Goal: Task Accomplishment & Management: Complete application form

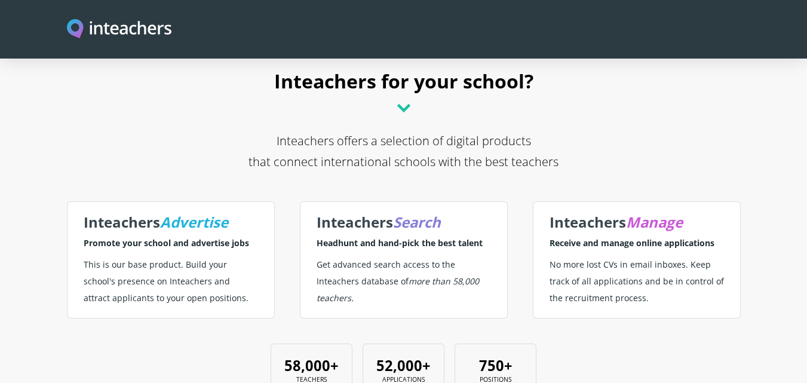
scroll to position [60, 0]
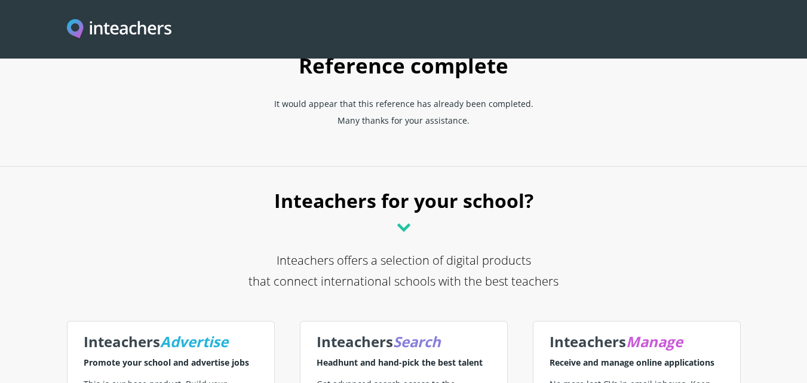
click at [396, 225] on icon at bounding box center [403, 227] width 19 height 19
click at [402, 222] on icon at bounding box center [403, 227] width 19 height 19
click at [415, 130] on p "It would appear that this reference has already been completed. Many thanks for…" at bounding box center [404, 116] width 330 height 50
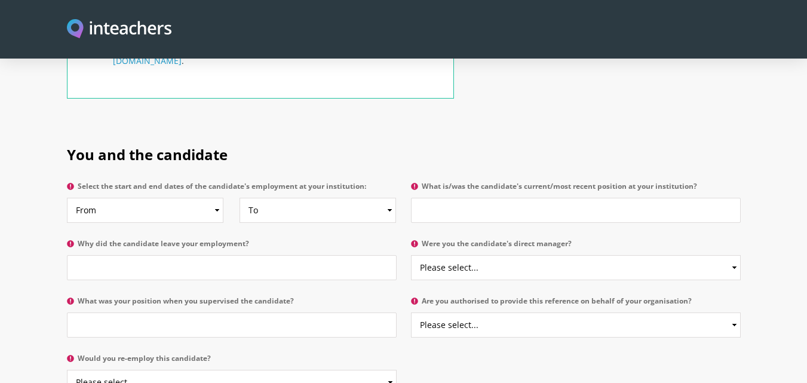
scroll to position [538, 0]
click at [209, 197] on select "From 2025 2024 2023 2022 2021 2020 2019 2018 2017 2016 2015 2014 2013 2012 2011…" at bounding box center [145, 209] width 157 height 25
click at [180, 197] on select "From 2025 2024 2023 2022 2021 2020 2019 2018 2017 2016 2015 2014 2013 2012 2011…" at bounding box center [145, 209] width 157 height 25
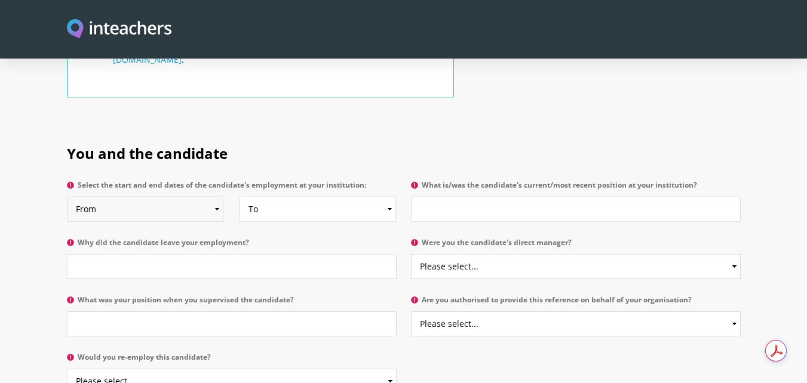
select select "2023"
click at [67, 197] on select "From 2025 2024 2023 2022 2021 2020 2019 2018 2017 2016 2015 2014 2013 2012 2011…" at bounding box center [145, 209] width 157 height 25
drag, startPoint x: 270, startPoint y: 156, endPoint x: 273, endPoint y: 169, distance: 13.1
click at [270, 181] on label "Select the start and end dates of the candidate's employment at your institutio…" at bounding box center [232, 189] width 330 height 16
click at [224, 197] on select "From 2025 2024 2023 2022 2021 2020 2019 2018 2017 2016 2015 2014 2013 2012 2011…" at bounding box center [145, 209] width 157 height 25
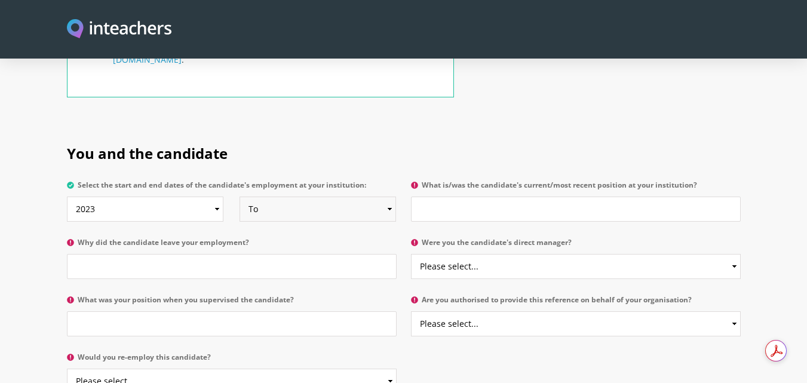
click at [273, 197] on select "To Currently 2025 2024 2023 2022 2021 2020 2019 2018 2017 2016 2015 2014 2013 2…" at bounding box center [318, 209] width 157 height 25
select select "2024"
click at [240, 197] on select "To Currently 2025 2024 2023 2022 2021 2020 2019 2018 2017 2016 2015 2014 2013 2…" at bounding box center [318, 209] width 157 height 25
click at [487, 197] on input "What is/was the candidate's current/most recent position at your institution?" at bounding box center [576, 209] width 330 height 25
paste input "English language teacher"
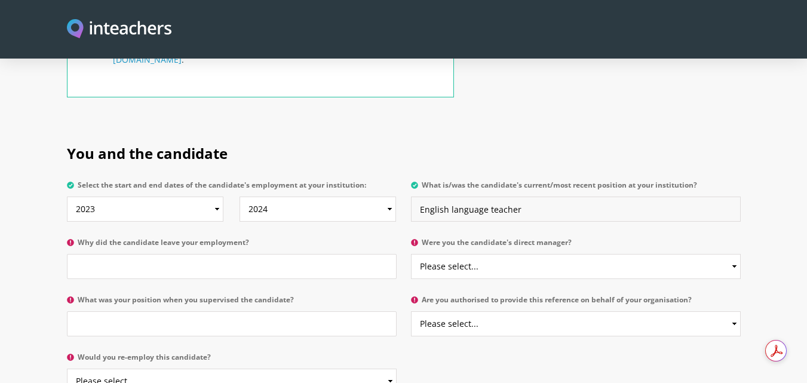
type input "English language teacher"
click at [207, 254] on input "Why did the candidate leave your employment?" at bounding box center [232, 266] width 330 height 25
drag, startPoint x: 159, startPoint y: 212, endPoint x: 124, endPoint y: 216, distance: 35.4
click at [123, 238] on label "Why did the candidate leave your employment?" at bounding box center [232, 246] width 330 height 16
drag, startPoint x: 118, startPoint y: 234, endPoint x: 42, endPoint y: 234, distance: 76.5
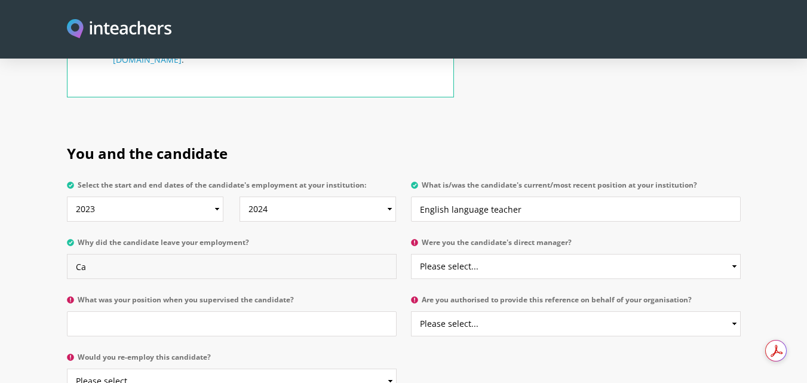
click at [42, 234] on section "You and the candidate Select the start and end dates of the candidate's employm…" at bounding box center [403, 266] width 807 height 280
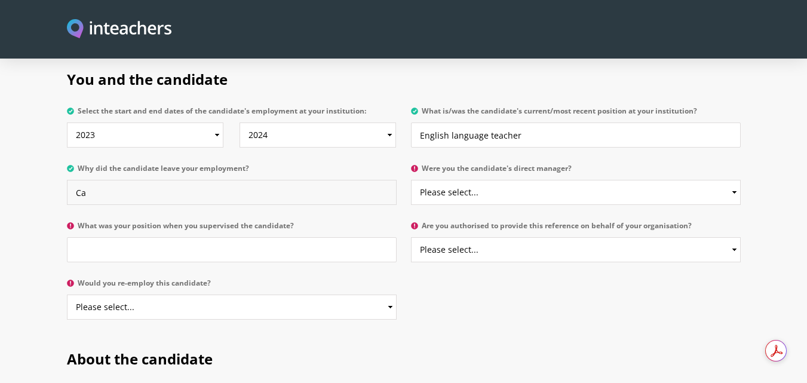
scroll to position [598, 0]
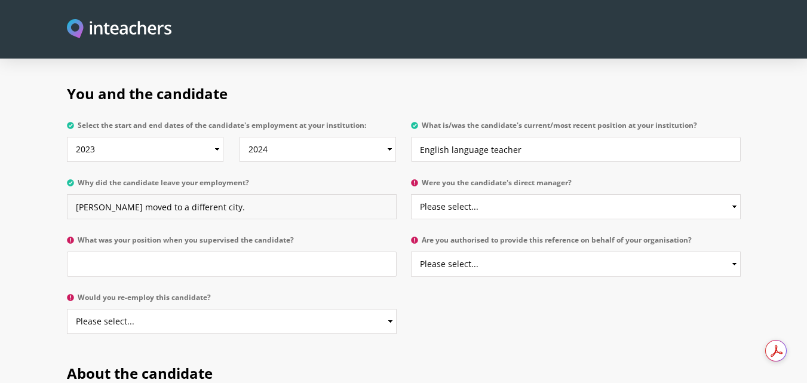
type input "Asma moved to a different city."
click at [558, 194] on select "Please select... Yes No" at bounding box center [576, 206] width 330 height 25
select select "Yes"
click at [411, 194] on select "Please select... Yes No" at bounding box center [576, 206] width 330 height 25
click at [126, 252] on input "What was your position when you supervised the candidate?" at bounding box center [232, 264] width 330 height 25
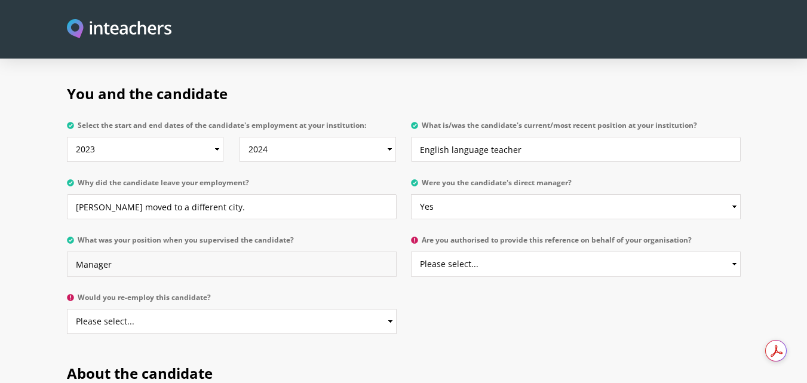
type input "Manager"
click at [579, 252] on select "Please select... Yes No" at bounding box center [576, 264] width 330 height 25
select select "Yes"
click at [411, 252] on select "Please select... Yes No" at bounding box center [576, 264] width 330 height 25
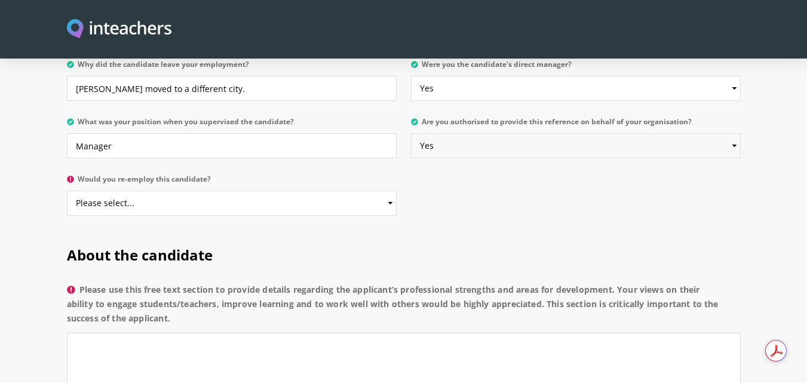
scroll to position [717, 0]
click at [223, 189] on select "Please select... Yes No" at bounding box center [232, 201] width 330 height 25
select select "Yes"
click at [67, 189] on select "Please select... Yes No" at bounding box center [232, 201] width 330 height 25
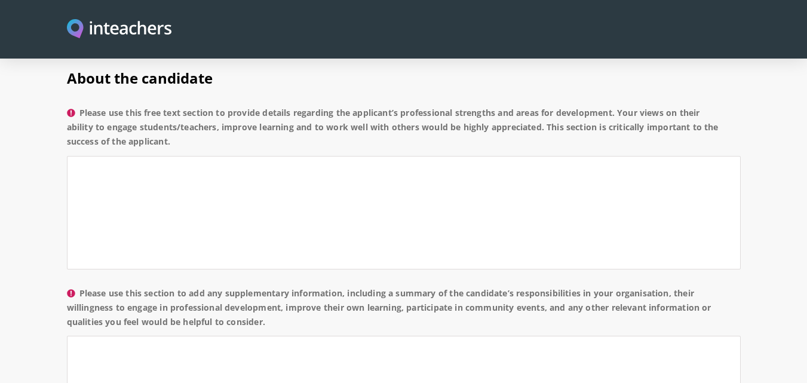
scroll to position [897, 0]
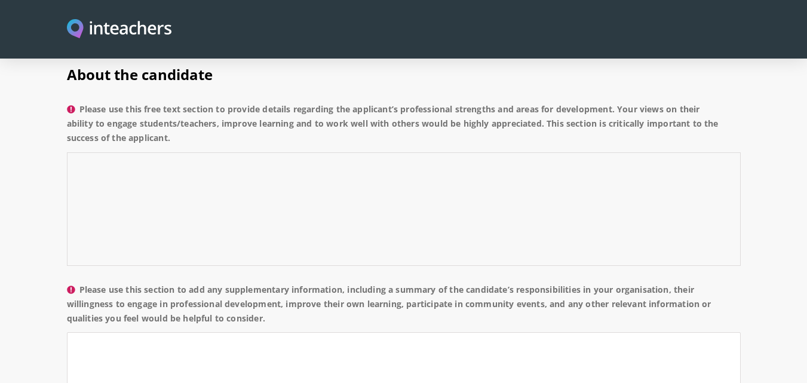
click at [237, 175] on textarea "Please use this free text section to provide details regarding the applicant’s …" at bounding box center [404, 209] width 674 height 114
click at [342, 332] on textarea "Please use this section to add any supplementary information, including a summa…" at bounding box center [404, 389] width 674 height 114
click at [241, 170] on textarea "Please use this free text section to provide details regarding the applicant’s …" at bounding box center [404, 209] width 674 height 114
paste textarea "Asma contributed to the delivery of the English language curriculum and demonst…"
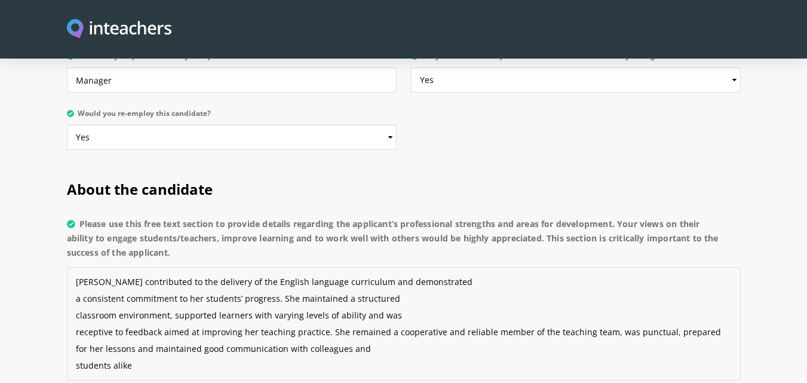
scroll to position [777, 0]
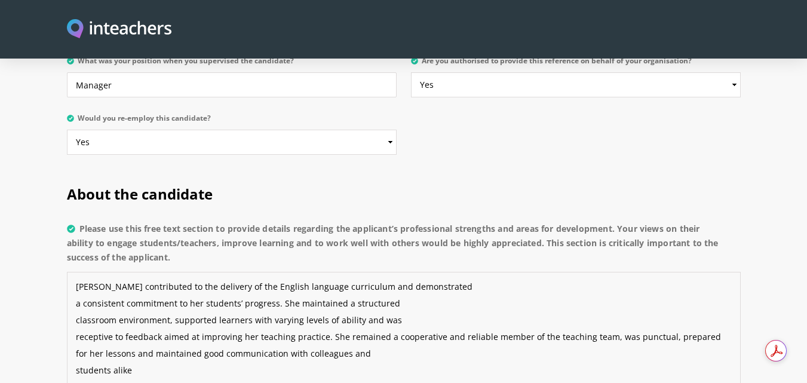
click at [78, 272] on textarea "Asma contributed to the delivery of the English language curriculum and demonst…" at bounding box center [404, 329] width 674 height 114
click at [74, 290] on textarea "Asma contributed to the delivery of the English language curriculum and demonst…" at bounding box center [404, 329] width 674 height 114
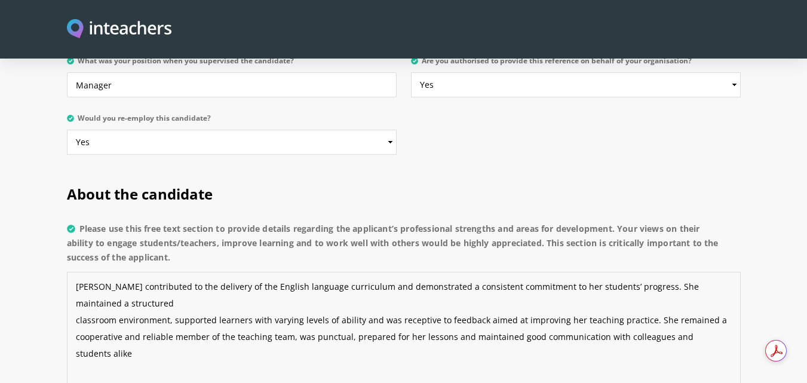
click at [643, 272] on textarea "Asma contributed to the delivery of the English language curriculum and demonst…" at bounding box center [404, 329] width 674 height 114
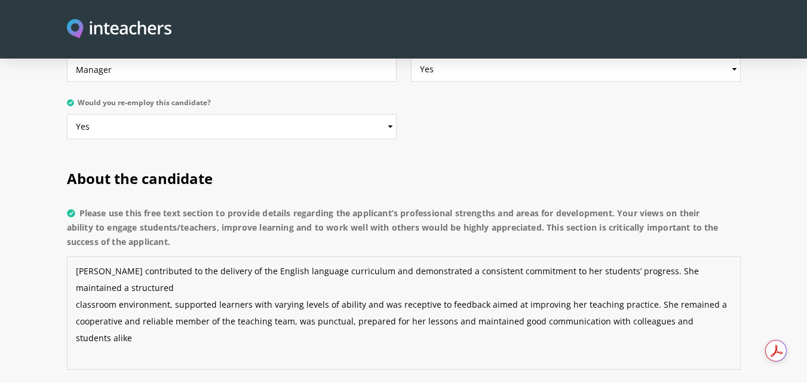
scroll to position [837, 0]
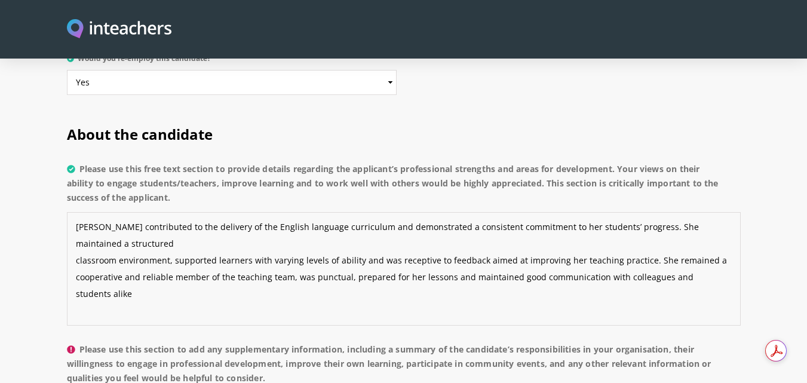
click at [224, 253] on textarea "Asma contributed to the delivery of the English language curriculum and demonst…" at bounding box center [404, 269] width 674 height 114
type textarea "Asma contributed to the delivery of the English language curriculum and demonst…"
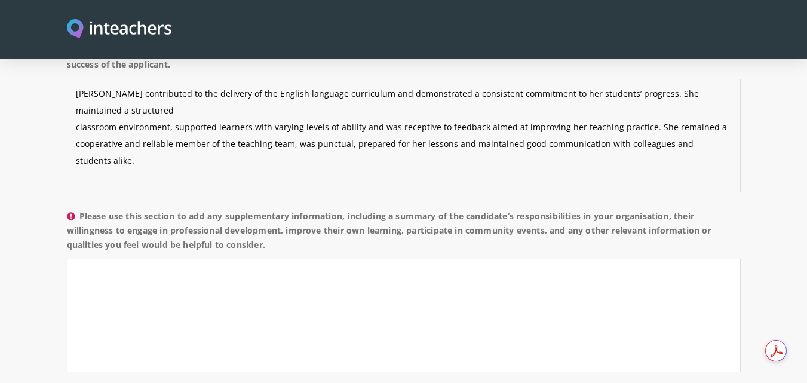
scroll to position [1016, 0]
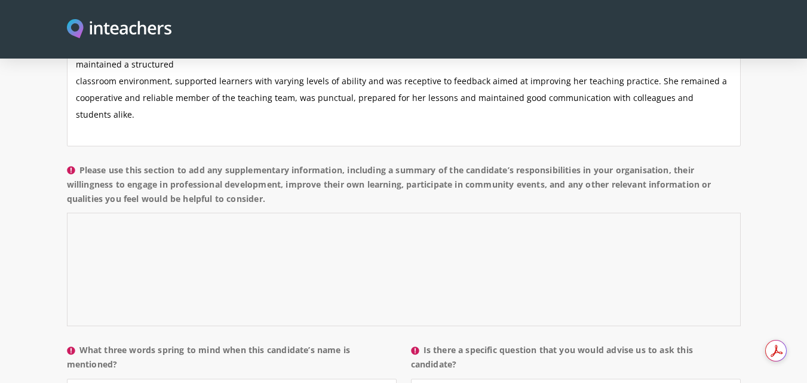
click at [227, 243] on textarea "Please use this section to add any supplementary information, including a summa…" at bounding box center [404, 270] width 674 height 114
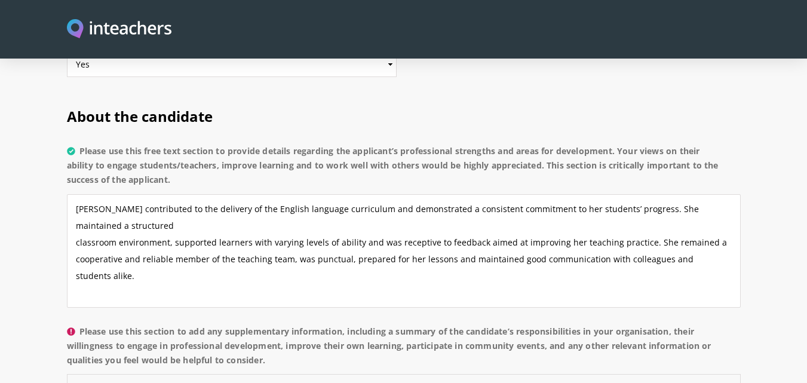
scroll to position [837, 0]
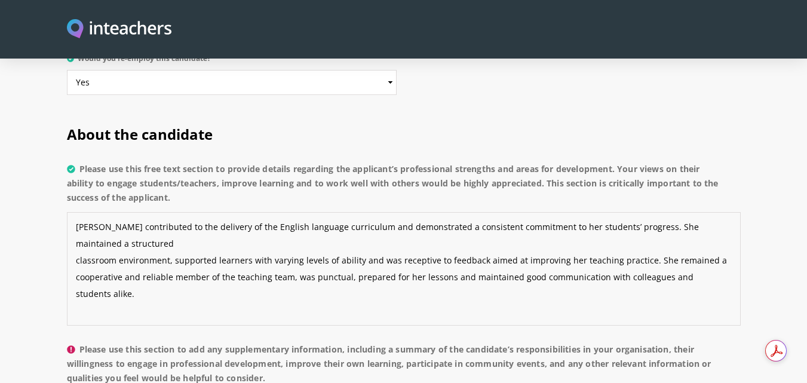
drag, startPoint x: 141, startPoint y: 253, endPoint x: 51, endPoint y: 189, distance: 110.6
click at [51, 189] on section "About the candidate Please use this free text section to provide details regard…" at bounding box center [403, 383] width 807 height 552
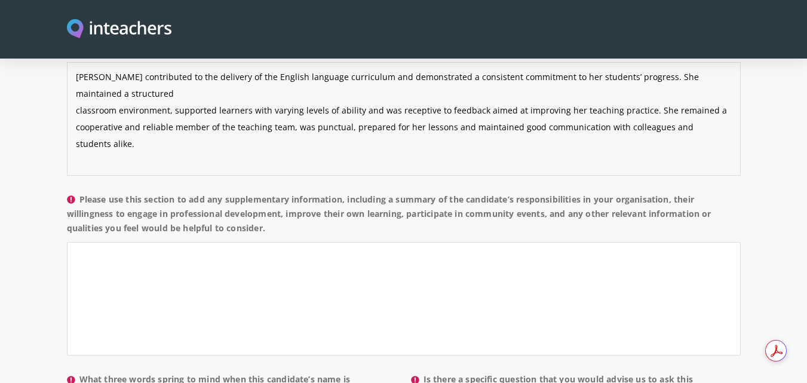
scroll to position [1016, 0]
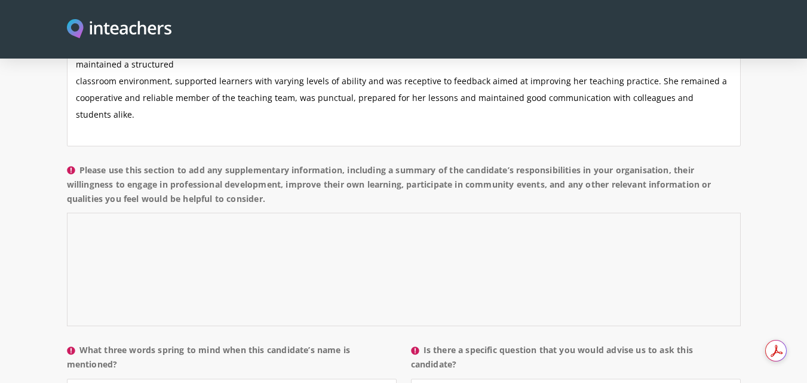
click at [146, 254] on textarea "Please use this section to add any supplementary information, including a summa…" at bounding box center [404, 270] width 674 height 114
paste textarea "Asma contributed to the delivery of the English language curriculum and demonst…"
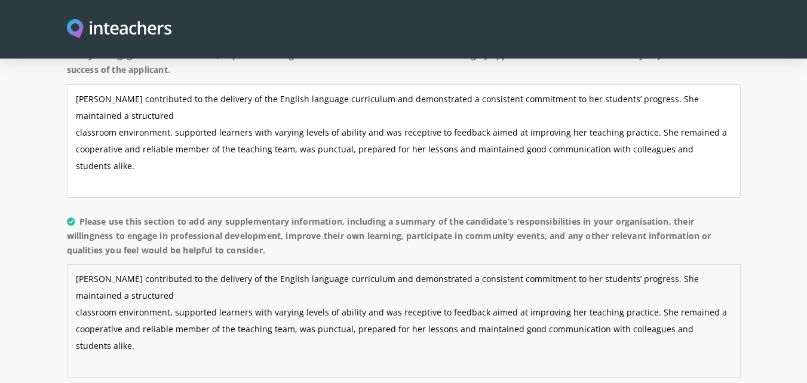
scroll to position [897, 0]
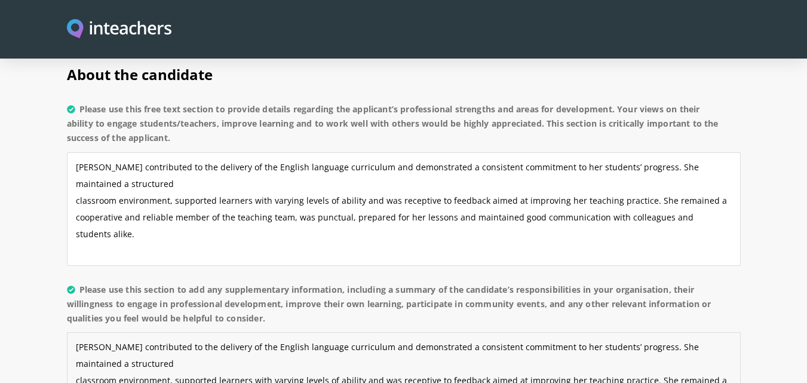
type textarea "Asma contributed to the delivery of the English language curriculum and demonst…"
drag, startPoint x: 136, startPoint y: 180, endPoint x: 37, endPoint y: 138, distance: 107.4
click at [37, 138] on section "About the candidate Please use this free text section to provide details regard…" at bounding box center [403, 323] width 807 height 552
click at [146, 185] on textarea "Asma contributed to the delivery of the English language curriculum and demonst…" at bounding box center [404, 209] width 674 height 114
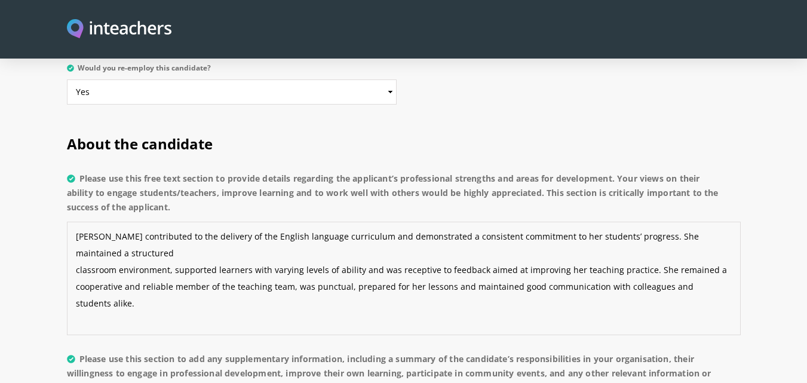
scroll to position [837, 0]
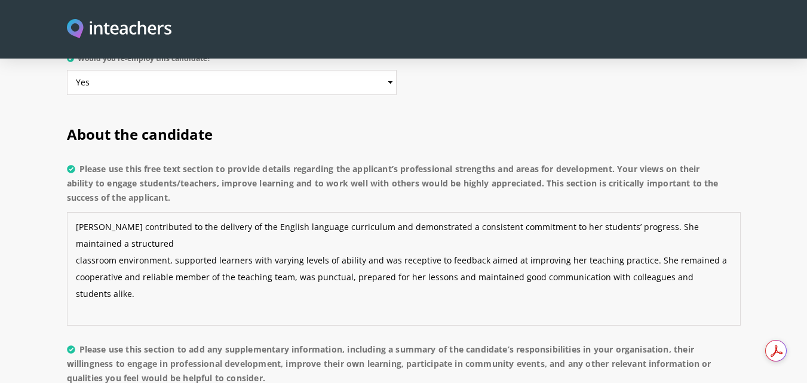
drag, startPoint x: 176, startPoint y: 256, endPoint x: 77, endPoint y: 193, distance: 118.2
click at [77, 212] on textarea "Asma contributed to the delivery of the English language curriculum and demonst…" at bounding box center [404, 269] width 674 height 114
click at [172, 162] on label "Please use this free text section to provide details regarding the applicant’s …" at bounding box center [404, 187] width 674 height 50
click at [172, 212] on textarea "Asma contributed to the delivery of the English language curriculum and demonst…" at bounding box center [404, 269] width 674 height 114
click at [85, 162] on label "Please use this free text section to provide details regarding the applicant’s …" at bounding box center [404, 187] width 674 height 50
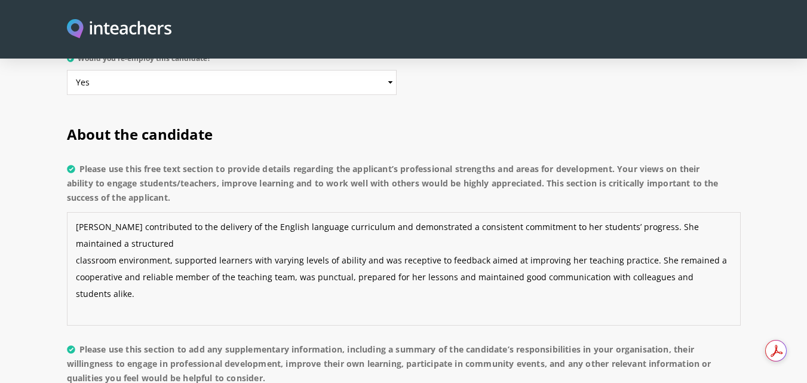
click at [85, 212] on textarea "Asma contributed to the delivery of the English language curriculum and demonst…" at bounding box center [404, 269] width 674 height 114
drag, startPoint x: 90, startPoint y: 136, endPoint x: 190, endPoint y: 170, distance: 105.3
click at [190, 170] on label "Please use this free text section to provide details regarding the applicant’s …" at bounding box center [404, 187] width 674 height 50
copy label "Please use this free text section to provide details regarding the applicant’s …"
drag, startPoint x: 154, startPoint y: 238, endPoint x: 42, endPoint y: 172, distance: 130.2
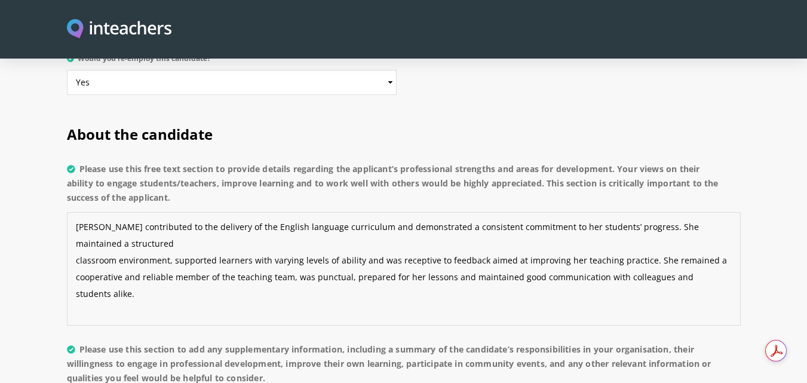
click at [42, 172] on section "About the candidate Please use this free text section to provide details regard…" at bounding box center [403, 383] width 807 height 552
paste textarea "Commitment to student progress: Consistently dedicated to supporting learners’ …"
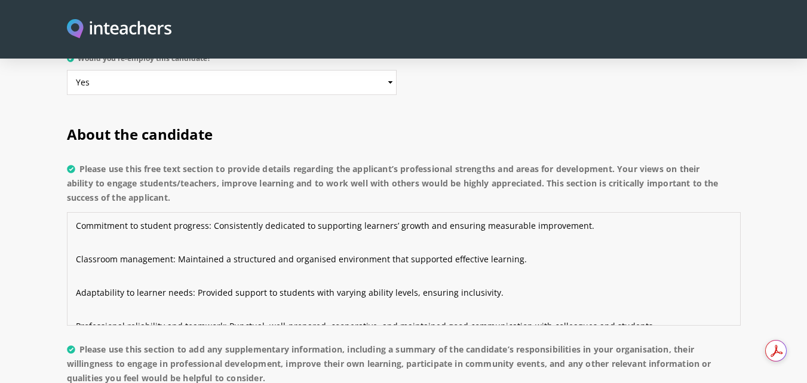
scroll to position [0, 0]
click at [79, 212] on textarea "Commitment to student progress: Consistently dedicated to supporting learners’ …" at bounding box center [404, 269] width 674 height 114
click at [74, 212] on textarea "Commitment to student progress: Consistently dedicated to supporting learners’ …" at bounding box center [404, 269] width 674 height 114
click at [75, 224] on textarea "- Commitment to student progress: Consistently dedicated to supporting learners…" at bounding box center [404, 269] width 674 height 114
click at [74, 262] on textarea "- Commitment to student progress: Consistently dedicated to supporting learners…" at bounding box center [404, 269] width 674 height 114
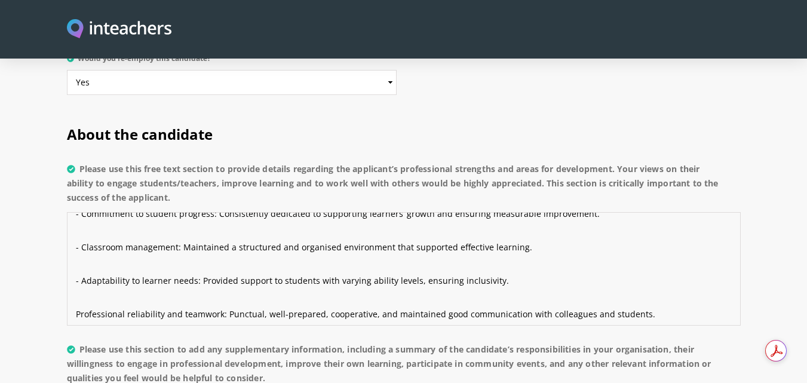
scroll to position [17, 0]
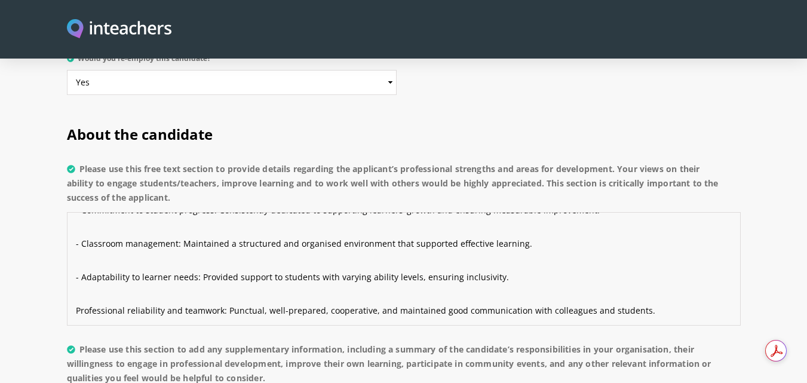
click at [72, 278] on textarea "- Commitment to student progress: Consistently dedicated to supporting learners…" at bounding box center [404, 269] width 674 height 114
click at [378, 276] on textarea "- Commitment to student progress: Consistently dedicated to supporting learners…" at bounding box center [404, 269] width 674 height 114
click at [375, 274] on textarea "- Commitment to student progress: Consistently dedicated to supporting learners…" at bounding box center [404, 269] width 674 height 114
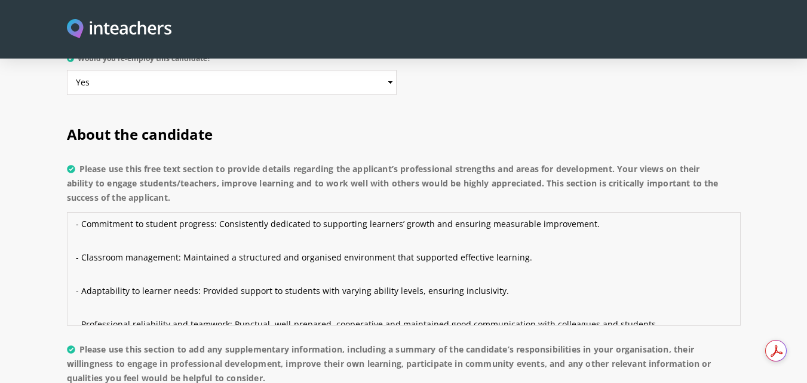
scroll to position [0, 0]
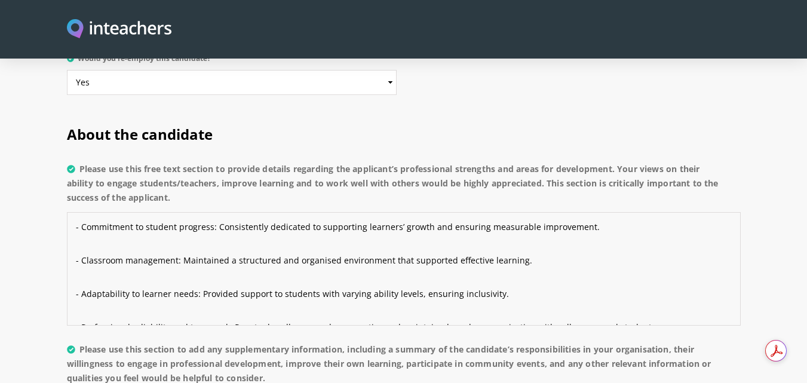
click at [217, 212] on textarea "- Commitment to student progress: Consistently dedicated to supporting learners…" at bounding box center [404, 269] width 674 height 114
click at [213, 212] on textarea "- Commitment to student progress: Consistently dedicated to supporting learners…" at bounding box center [404, 269] width 674 height 114
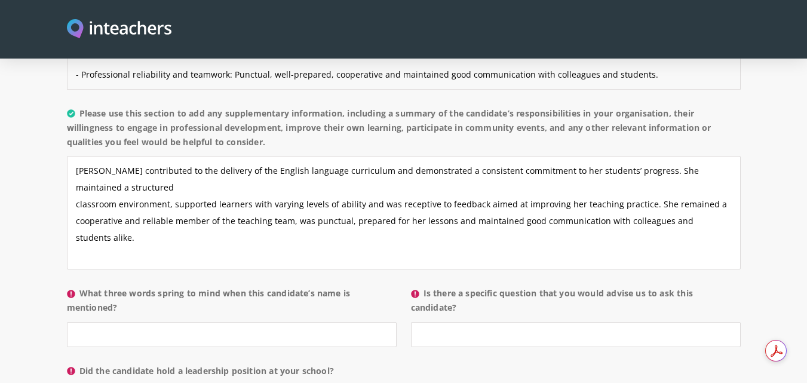
scroll to position [1076, 0]
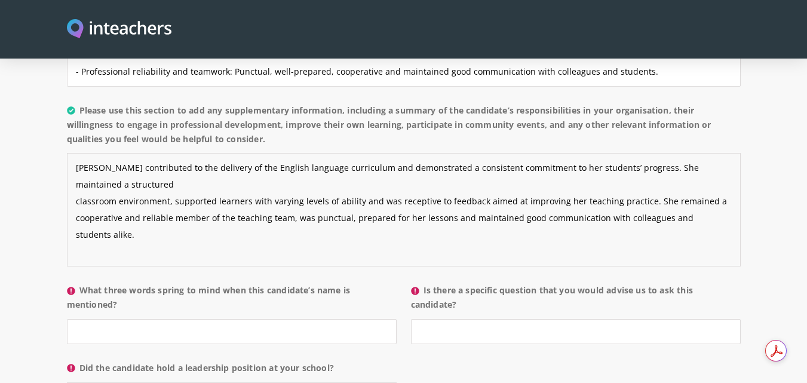
click at [227, 178] on textarea "Asma contributed to the delivery of the English language curriculum and demonst…" at bounding box center [404, 210] width 674 height 114
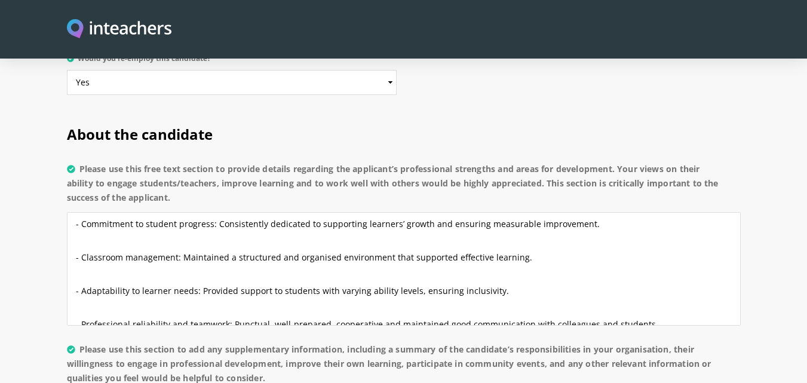
scroll to position [0, 0]
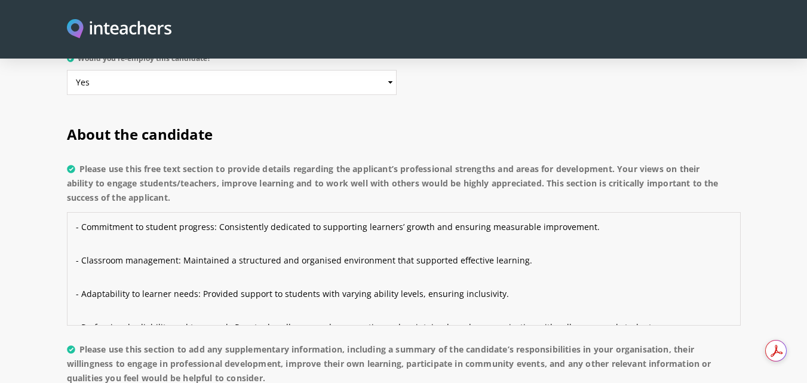
click at [75, 212] on textarea "- Commitment to student progress: Consistently dedicated to supporting learners…" at bounding box center [404, 269] width 674 height 114
click at [84, 212] on textarea "- Commitment to student progress: Consistently dedicated to supporting learners…" at bounding box center [404, 269] width 674 height 114
paste textarea "Professional Strengths"
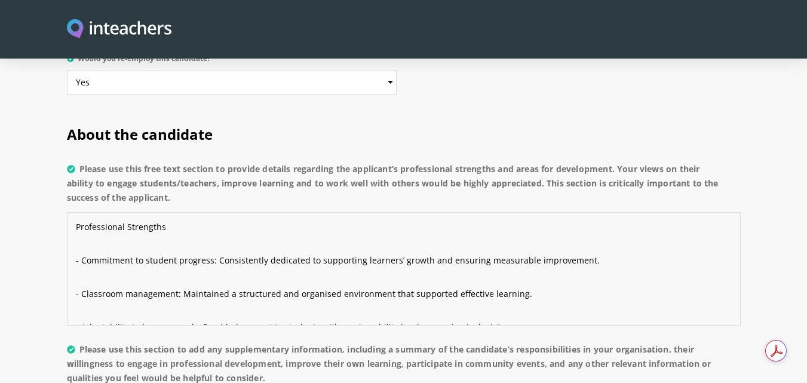
drag, startPoint x: 176, startPoint y: 201, endPoint x: 62, endPoint y: 191, distance: 114.0
click at [62, 191] on div "About the candidate Please use this free text section to provide details regard…" at bounding box center [404, 383] width 689 height 552
click at [204, 212] on textarea "Professional Strengths - Commitment to student progress: Consistently dedicated…" at bounding box center [404, 269] width 674 height 114
click at [195, 212] on textarea "Professional Strengths - Commitment to student progress: Consistently dedicated…" at bounding box center [404, 269] width 674 height 114
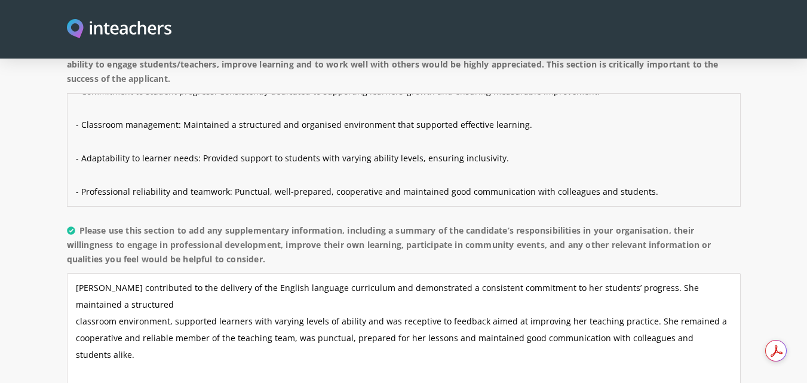
scroll to position [956, 0]
click at [659, 158] on textarea "Professional Strengths: - Commitment to student progress: Consistently dedicate…" at bounding box center [404, 150] width 674 height 114
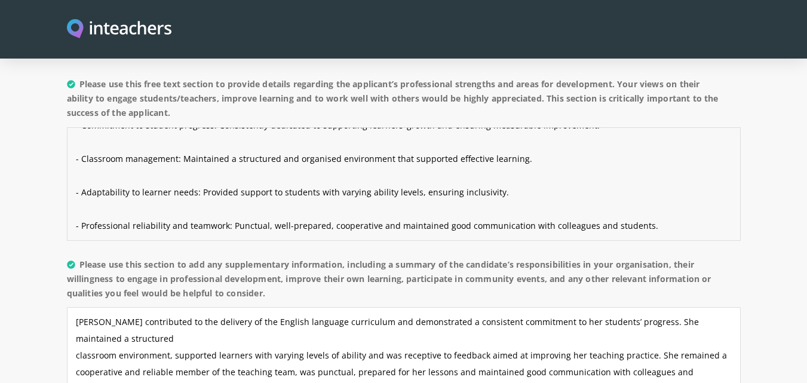
scroll to position [897, 0]
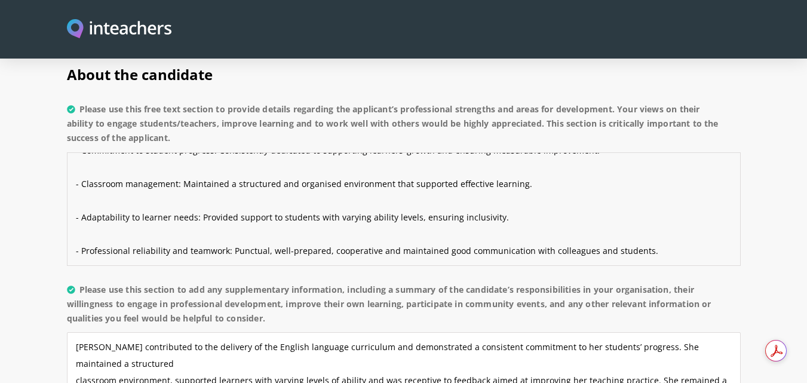
paste textarea "Areas for Development"
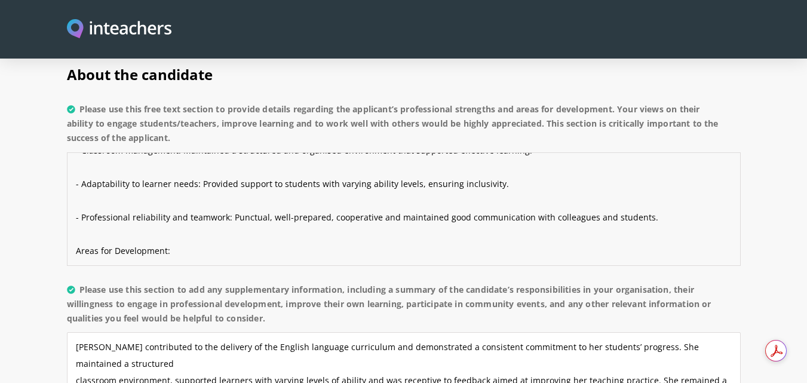
scroll to position [108, 0]
paste textarea "Self-reflection: Would benefit from developing deeper self-reflective practices…"
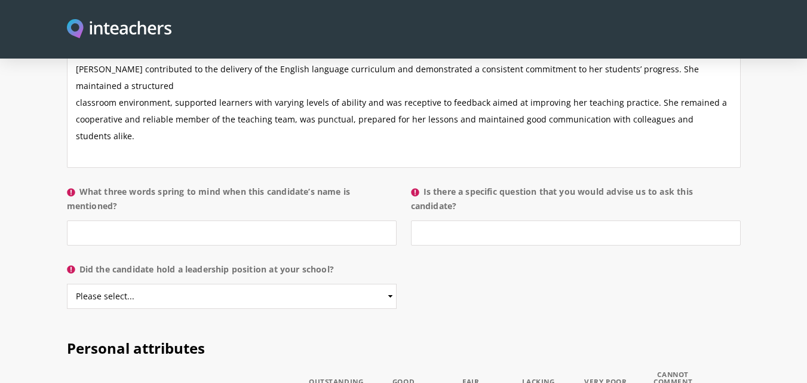
scroll to position [1195, 0]
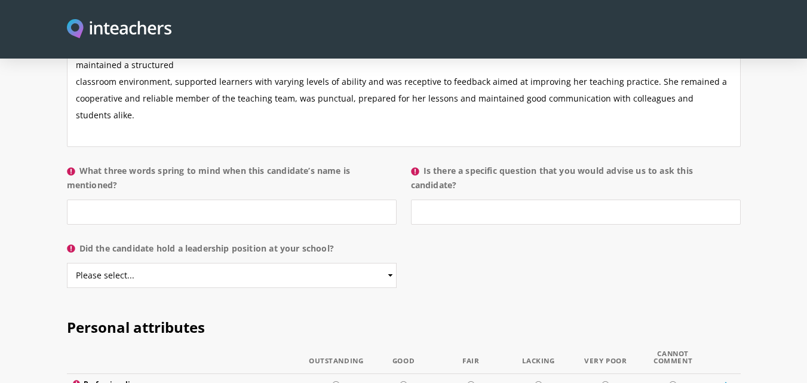
type textarea "Professional Strengths: - Commitment to student progress: Consistently dedicate…"
drag, startPoint x: 124, startPoint y: 154, endPoint x: 81, endPoint y: 134, distance: 47.3
click at [81, 164] on label "What three words spring to mind when this candidate’s name is mentioned?" at bounding box center [232, 182] width 330 height 36
copy label "What three words spring to mind when this candidate’s name is mentioned?"
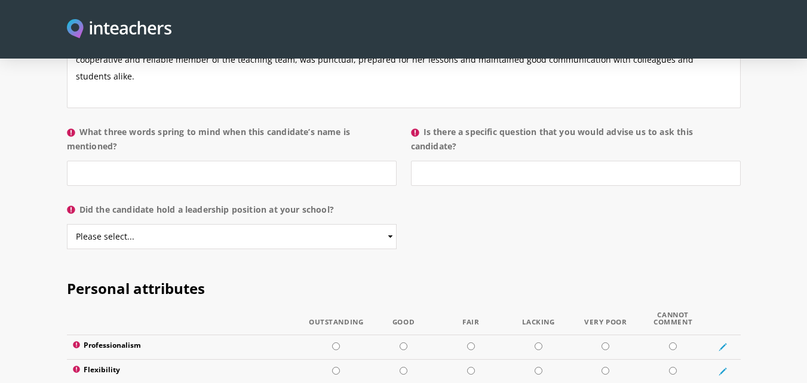
scroll to position [1255, 0]
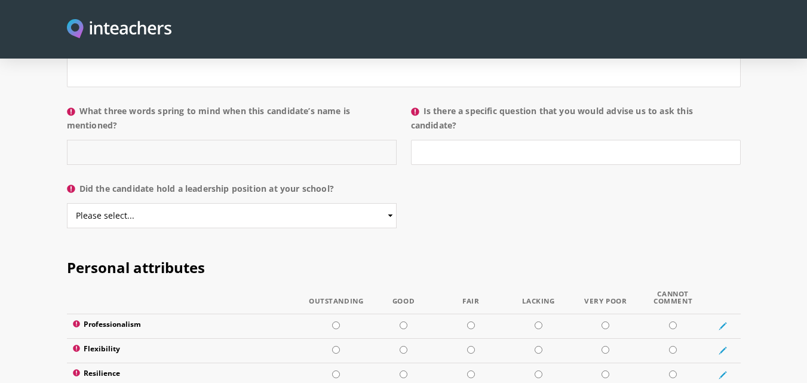
paste input "Committed – Reliable – Supportive"
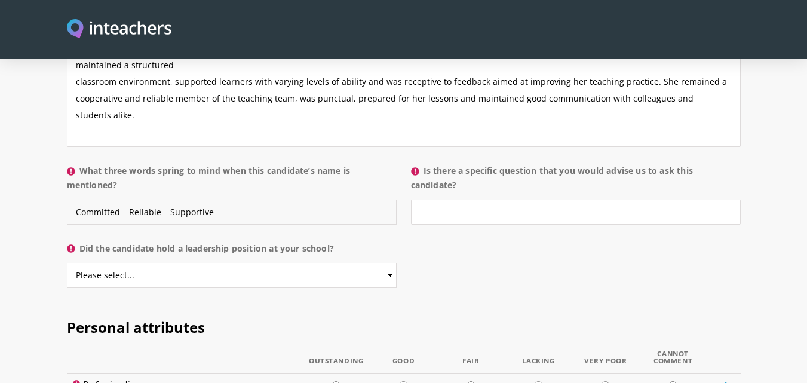
type input "Committed – Reliable – Supportive"
drag, startPoint x: 459, startPoint y: 150, endPoint x: 426, endPoint y: 137, distance: 35.2
click at [426, 164] on label "Is there a specific question that you would advise us to ask this candidate?" at bounding box center [576, 182] width 330 height 36
copy label "Is there a specific question that you would advise us to ask this candidate?"
click at [466, 200] on input "Is there a specific question that you would advise us to ask this candidate?" at bounding box center [576, 212] width 330 height 25
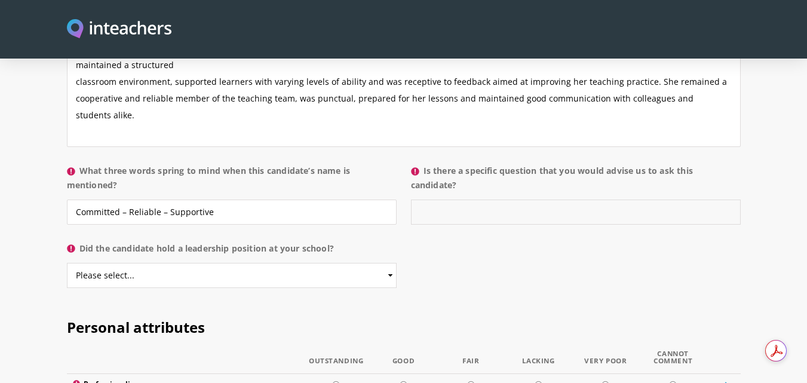
paste input "Can you describe how you currently reflect on your teaching practice, and what …"
drag, startPoint x: 420, startPoint y: 182, endPoint x: 767, endPoint y: 185, distance: 347.3
click at [767, 185] on section "About the candidate Please use this free text section to provide details regard…" at bounding box center [403, 24] width 807 height 552
click at [514, 200] on input "Can you describe how you currently reflect on your teaching practice, and what …" at bounding box center [576, 212] width 330 height 25
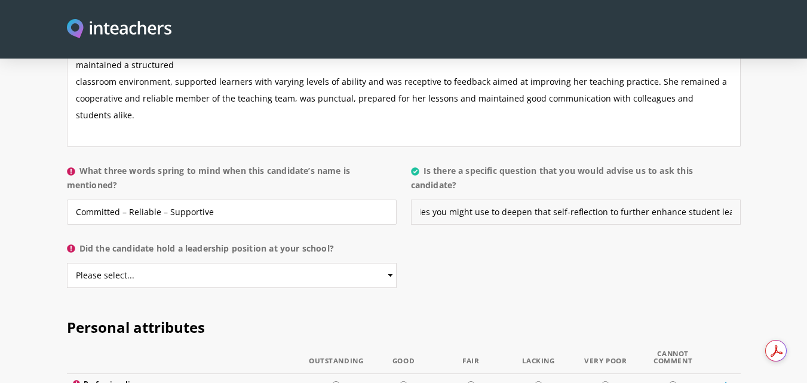
click at [415, 200] on input "Can you describe how you currently reflect on your teaching practice, and what …" at bounding box center [576, 212] width 330 height 25
click at [421, 200] on input "Can you describe how you currently reflect on your teaching practice, and what …" at bounding box center [576, 212] width 330 height 25
drag, startPoint x: 438, startPoint y: 180, endPoint x: 801, endPoint y: 148, distance: 365.4
click at [801, 148] on section "About the candidate Please use this free text section to provide details regard…" at bounding box center [403, 24] width 807 height 552
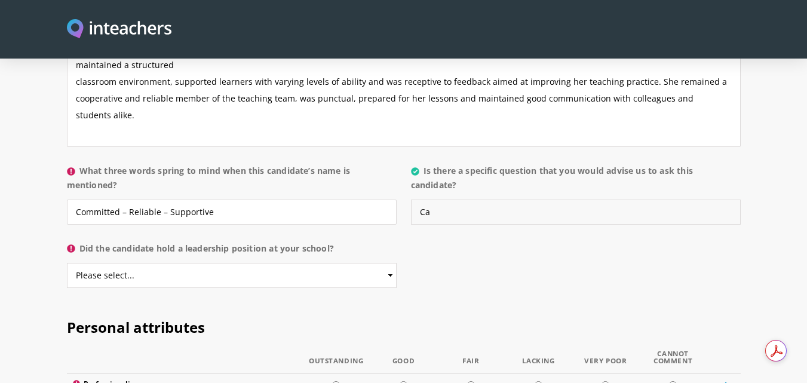
type input "C"
paste input "describe how you currently reflect on your teaching practice, and what strategi…"
drag, startPoint x: 577, startPoint y: 180, endPoint x: 563, endPoint y: 179, distance: 13.8
click at [563, 200] on input "Perhaps ask describe how you currently reflect on your teaching practice, and w…" at bounding box center [576, 212] width 330 height 25
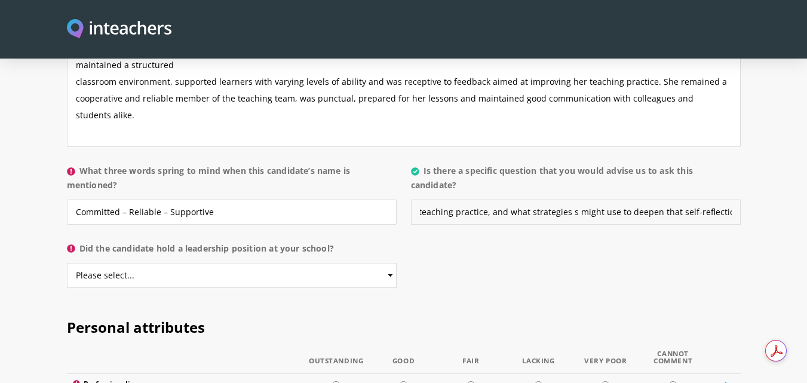
scroll to position [0, 214]
click at [706, 200] on input "Perhaps ask describe how you currently reflect on your teaching practice, and w…" at bounding box center [576, 212] width 330 height 25
drag, startPoint x: 730, startPoint y: 175, endPoint x: 741, endPoint y: 181, distance: 12.6
click at [741, 200] on input "Perhaps ask describe how you currently reflect on your teaching practice, and w…" at bounding box center [576, 212] width 330 height 25
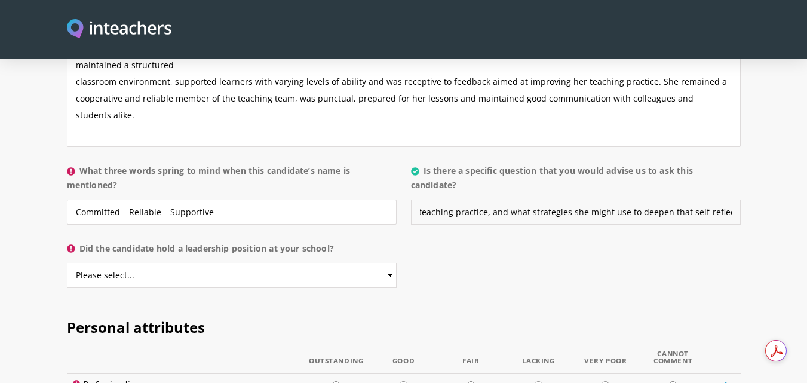
scroll to position [0, 226]
click at [479, 200] on input "Perhaps ask describe how you currently reflect on your teaching practice, and w…" at bounding box center [576, 212] width 330 height 25
click at [477, 200] on input "Perhaps ask describe how you currently reflect on your teaching practice, and w…" at bounding box center [576, 212] width 330 height 25
click at [481, 200] on input "Perhaps ask describe how you currently reflect on your teaching practice, and w…" at bounding box center [576, 212] width 330 height 25
click at [479, 200] on input "Perhaps ask describe how you currently reflect on your teaching practice, and w…" at bounding box center [576, 212] width 330 height 25
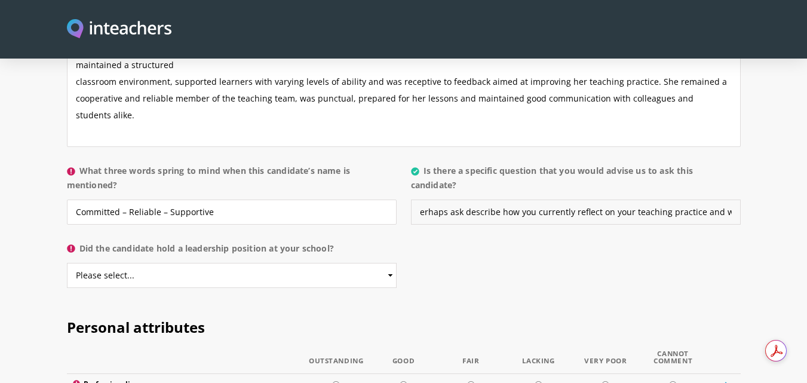
scroll to position [0, 0]
drag, startPoint x: 539, startPoint y: 178, endPoint x: 525, endPoint y: 186, distance: 16.6
click at [524, 200] on input "Perhaps ask describe how you currently reflect on your teaching practice and wh…" at bounding box center [576, 212] width 330 height 25
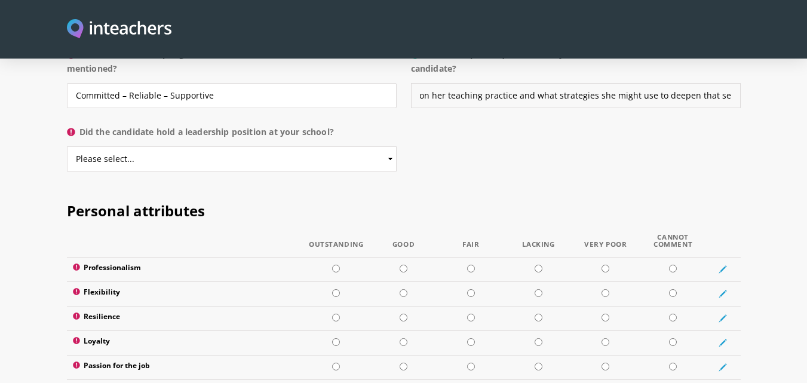
scroll to position [1315, 0]
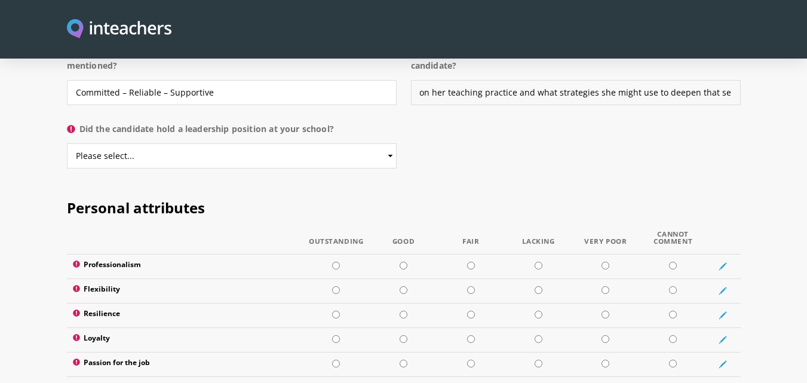
type input "Perhaps ask describe how she currently reflects on her teaching practice and wh…"
click at [221, 143] on select "Please select... Yes No" at bounding box center [232, 155] width 330 height 25
select select "No"
click at [67, 143] on select "Please select... Yes No" at bounding box center [232, 155] width 330 height 25
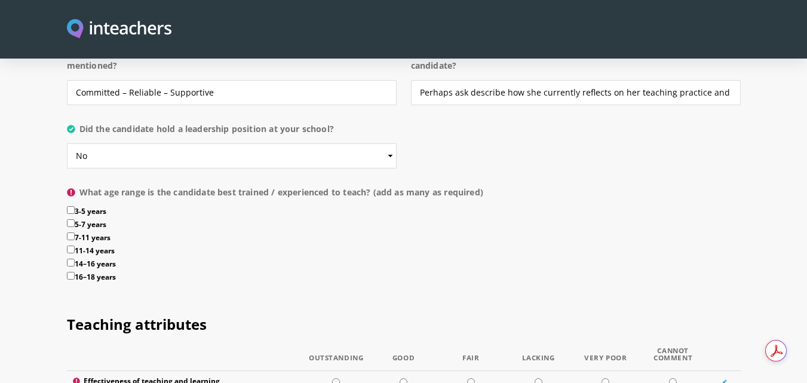
click at [71, 272] on input "16–18 years" at bounding box center [71, 276] width 8 height 8
checkbox input "true"
click at [72, 259] on input "14–16 years" at bounding box center [71, 263] width 8 height 8
checkbox input "true"
click at [74, 246] on input "11-14 years" at bounding box center [71, 250] width 8 height 8
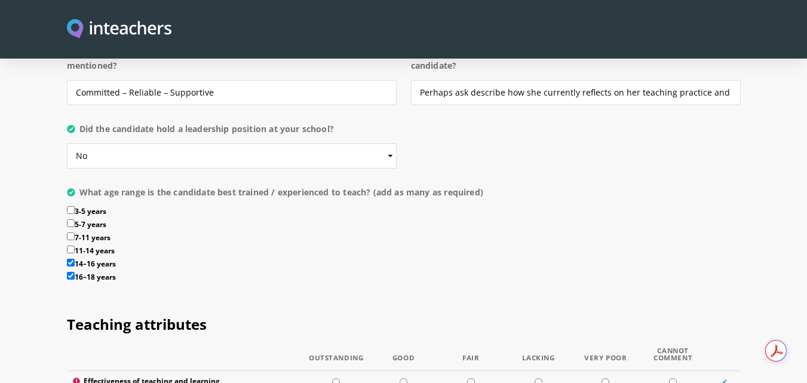
checkbox input "true"
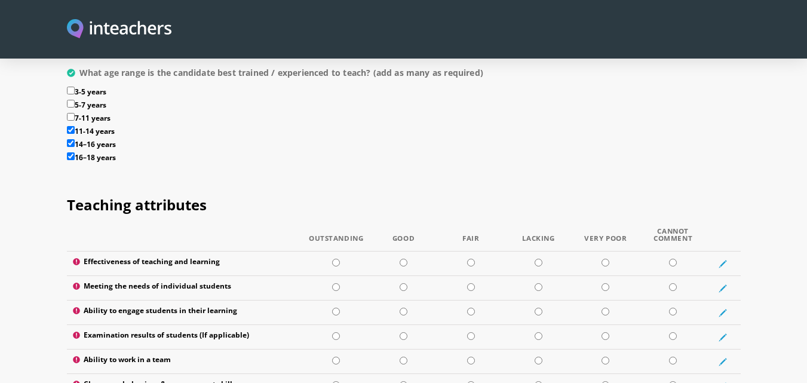
scroll to position [1375, 0]
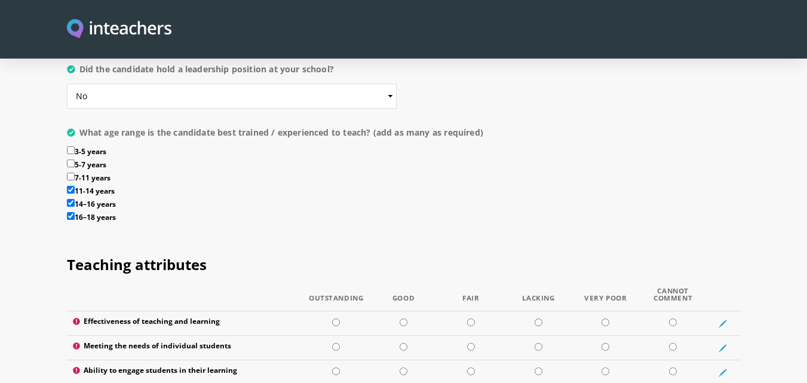
click at [70, 173] on label "7-11 years" at bounding box center [404, 179] width 674 height 13
click at [70, 173] on input "7-11 years" at bounding box center [71, 177] width 8 height 8
checkbox input "true"
click at [72, 160] on label "5-7 years" at bounding box center [404, 166] width 674 height 13
click at [72, 160] on input "5-7 years" at bounding box center [71, 164] width 8 height 8
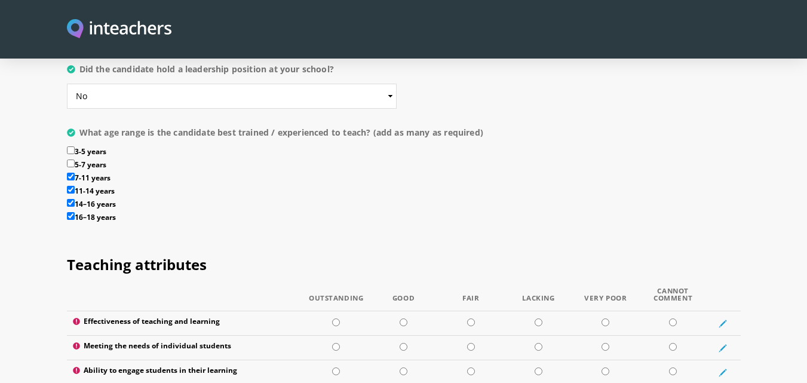
checkbox input "true"
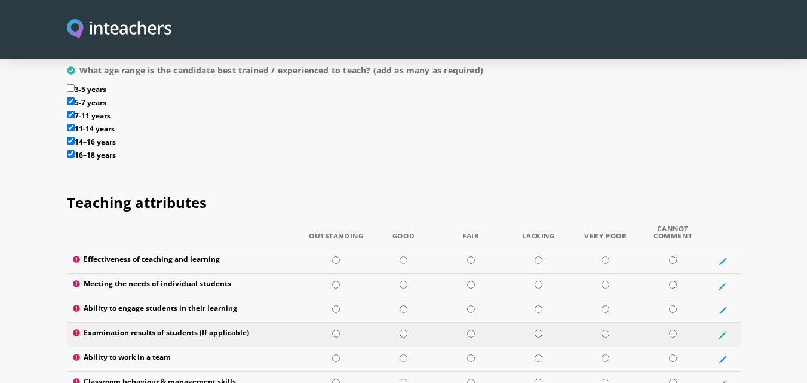
scroll to position [1434, 0]
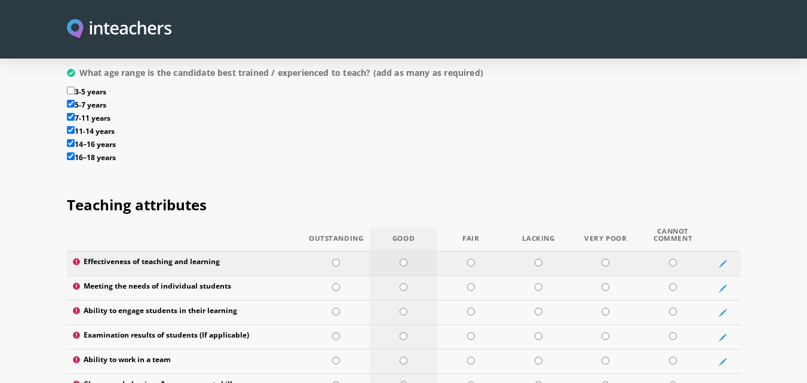
click at [397, 252] on td at bounding box center [404, 264] width 68 height 25
radio input "true"
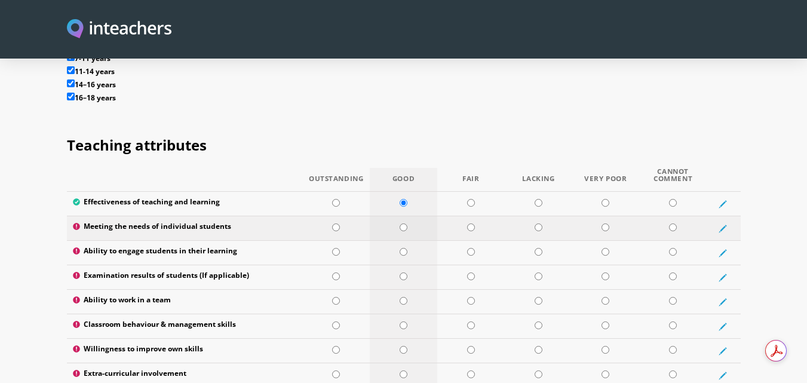
click at [400, 224] on input "radio" at bounding box center [404, 228] width 8 height 8
radio input "true"
click at [405, 248] on input "radio" at bounding box center [404, 252] width 8 height 8
radio input "true"
click at [403, 273] on input "radio" at bounding box center [404, 277] width 8 height 8
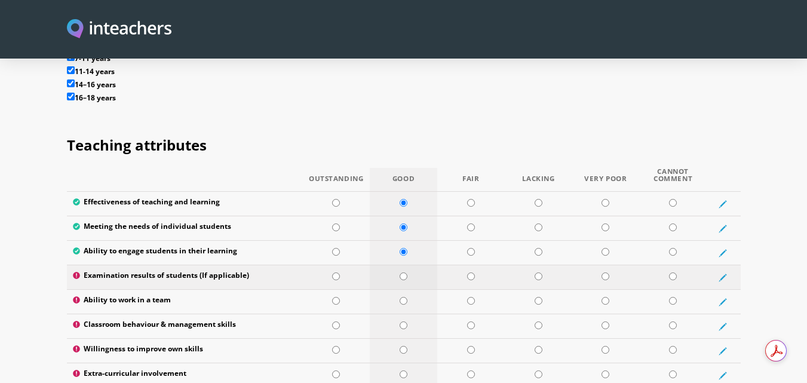
radio input "true"
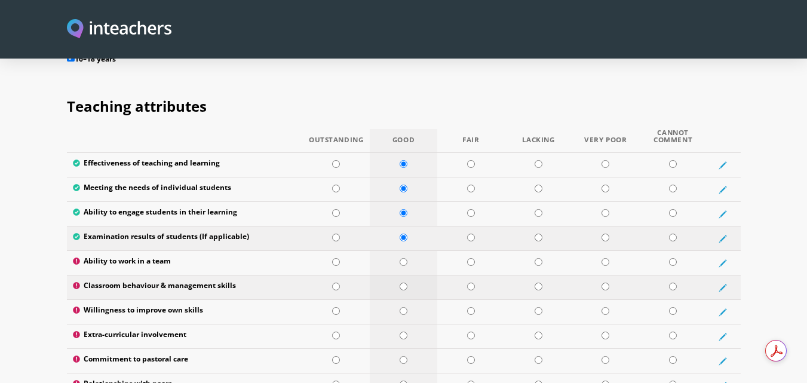
scroll to position [1554, 0]
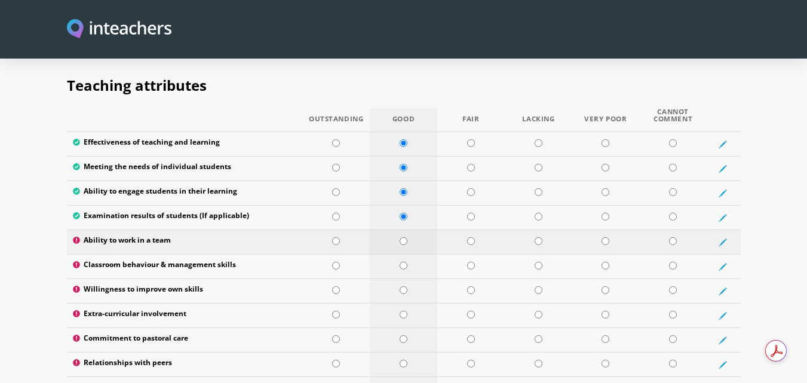
click at [403, 237] on input "radio" at bounding box center [404, 241] width 8 height 8
radio input "true"
click at [406, 255] on td at bounding box center [404, 267] width 68 height 25
radio input "true"
click at [407, 286] on input "radio" at bounding box center [404, 290] width 8 height 8
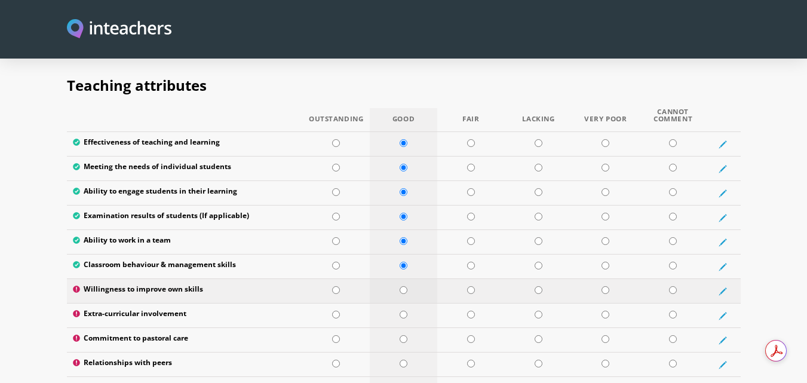
radio input "true"
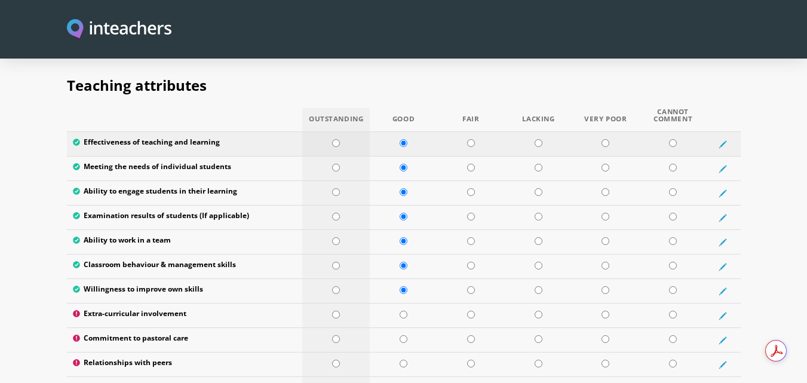
click at [342, 132] on td at bounding box center [336, 144] width 68 height 25
radio input "true"
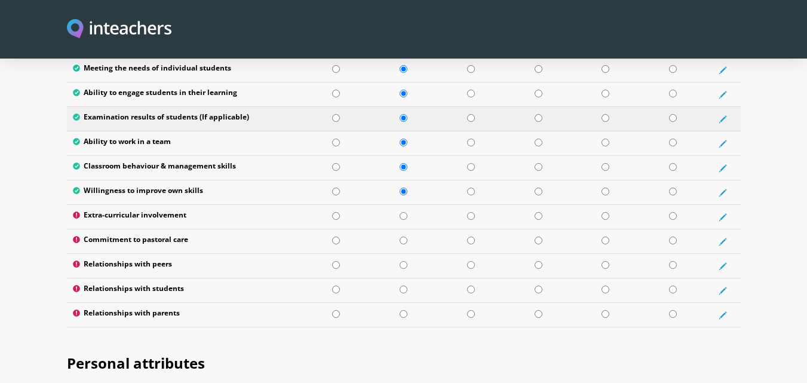
scroll to position [1674, 0]
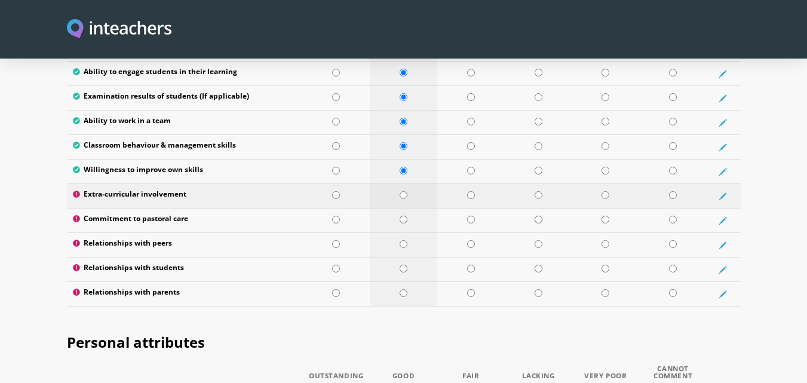
click at [403, 191] on input "radio" at bounding box center [404, 195] width 8 height 8
radio input "true"
click at [470, 216] on input "radio" at bounding box center [471, 220] width 8 height 8
radio input "true"
click at [396, 233] on td at bounding box center [404, 245] width 68 height 25
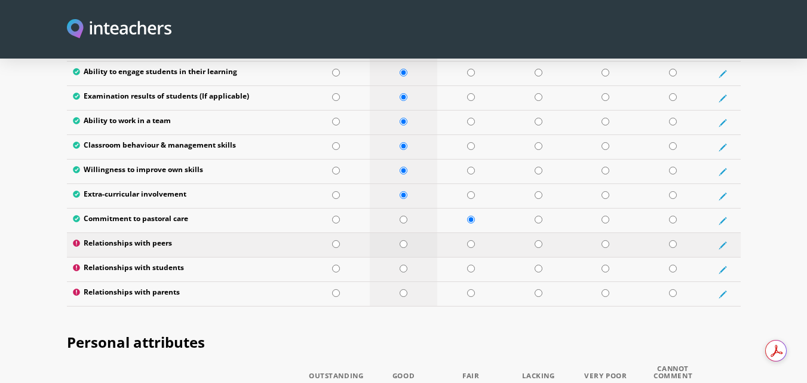
radio input "true"
click at [402, 265] on input "radio" at bounding box center [404, 269] width 8 height 8
radio input "true"
click at [404, 289] on input "radio" at bounding box center [404, 293] width 8 height 8
radio input "true"
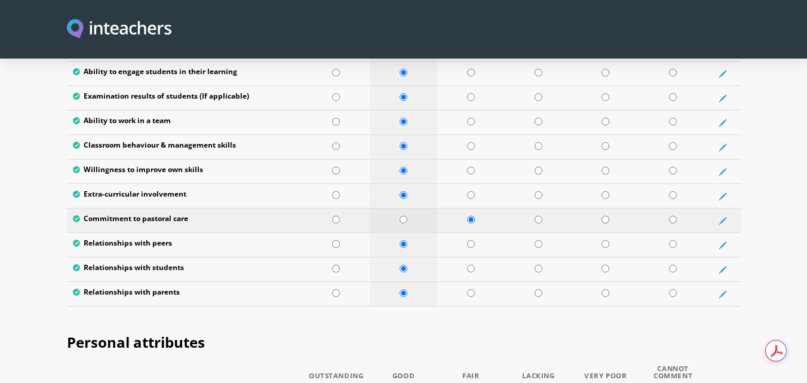
click at [415, 209] on td at bounding box center [404, 221] width 68 height 25
radio input "true"
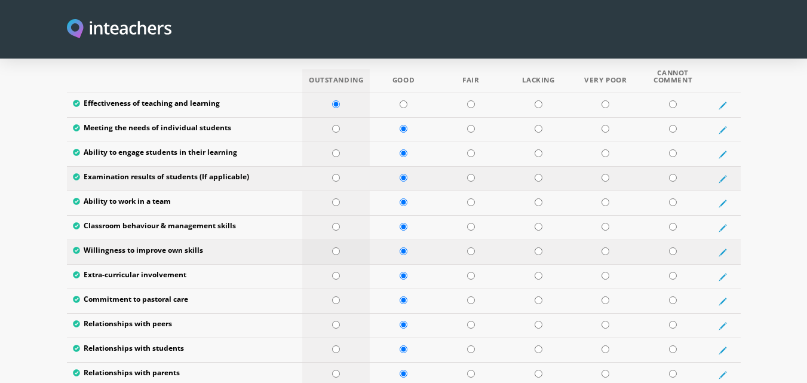
scroll to position [1614, 0]
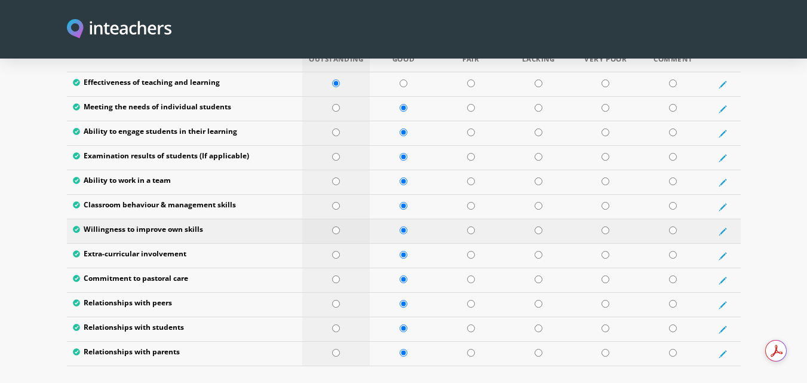
click at [338, 227] on input "radio" at bounding box center [336, 231] width 8 height 8
radio input "true"
click at [339, 202] on input "radio" at bounding box center [336, 206] width 8 height 8
radio input "true"
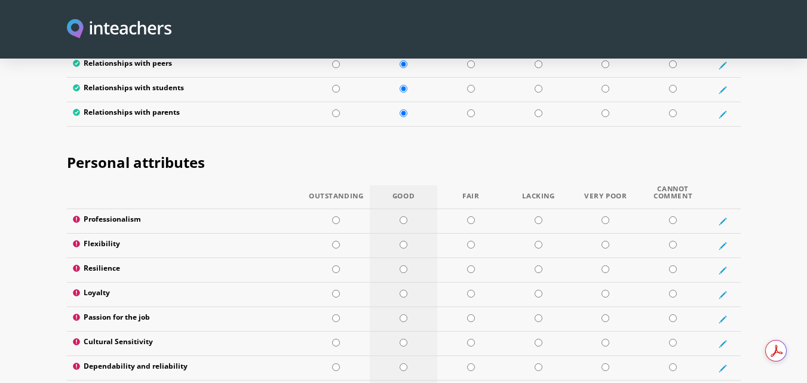
scroll to position [1853, 0]
click at [345, 210] on td at bounding box center [336, 222] width 68 height 25
radio input "true"
click at [400, 241] on input "radio" at bounding box center [404, 245] width 8 height 8
radio input "true"
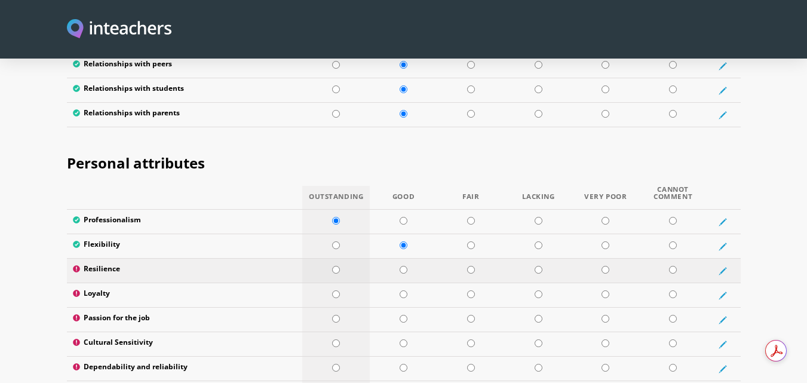
click at [354, 259] on td at bounding box center [336, 271] width 68 height 25
radio input "true"
click at [400, 259] on td at bounding box center [404, 271] width 68 height 25
radio input "true"
click at [402, 290] on input "radio" at bounding box center [404, 294] width 8 height 8
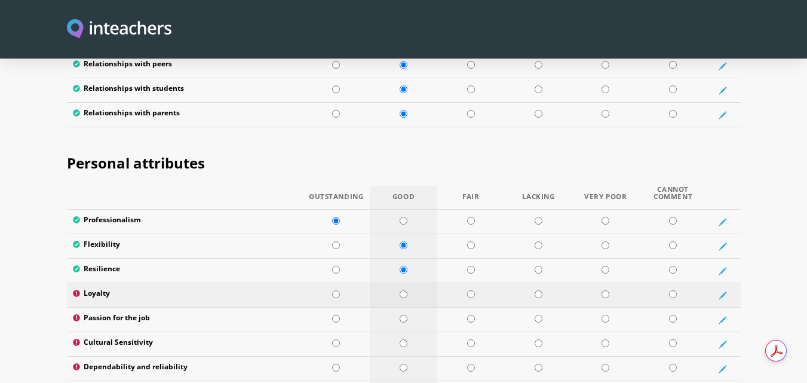
radio input "true"
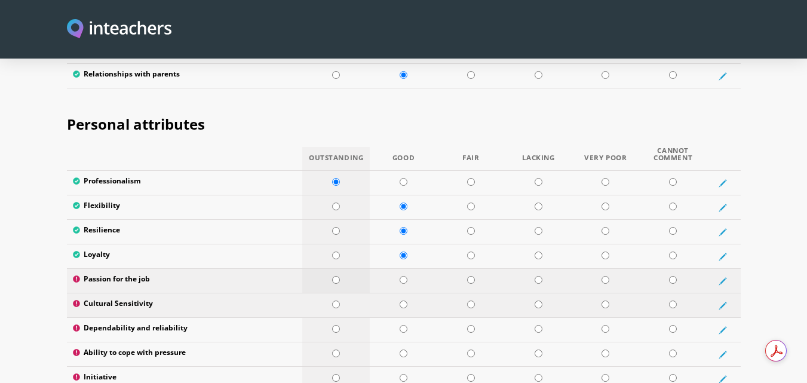
scroll to position [1913, 0]
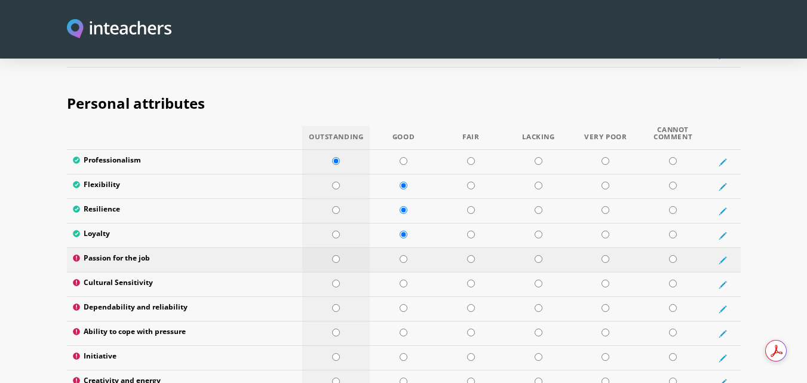
click at [357, 248] on td at bounding box center [336, 260] width 68 height 25
radio input "true"
click at [355, 273] on td at bounding box center [336, 285] width 68 height 25
radio input "true"
click at [351, 297] on td at bounding box center [336, 309] width 68 height 25
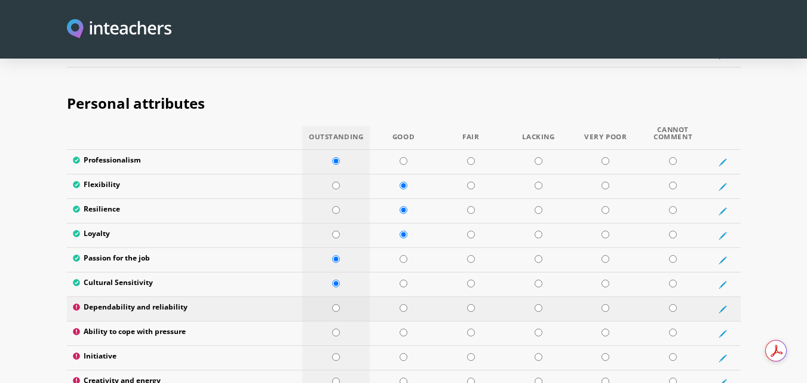
radio input "true"
click at [403, 329] on input "radio" at bounding box center [404, 333] width 8 height 8
radio input "true"
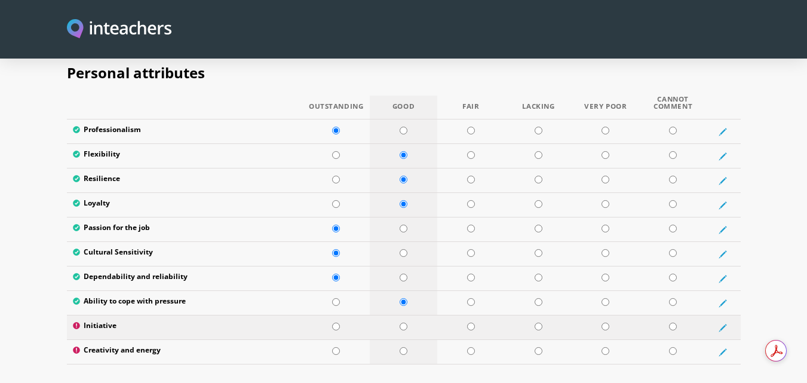
scroll to position [1972, 0]
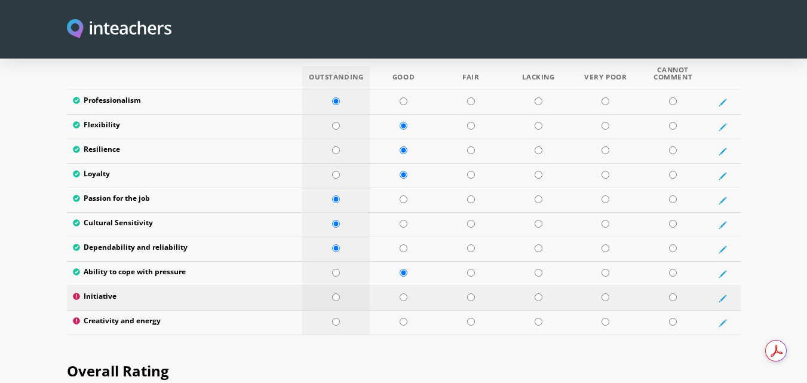
click at [348, 286] on td at bounding box center [336, 298] width 68 height 25
radio input "true"
click at [385, 311] on td at bounding box center [404, 323] width 68 height 25
radio input "true"
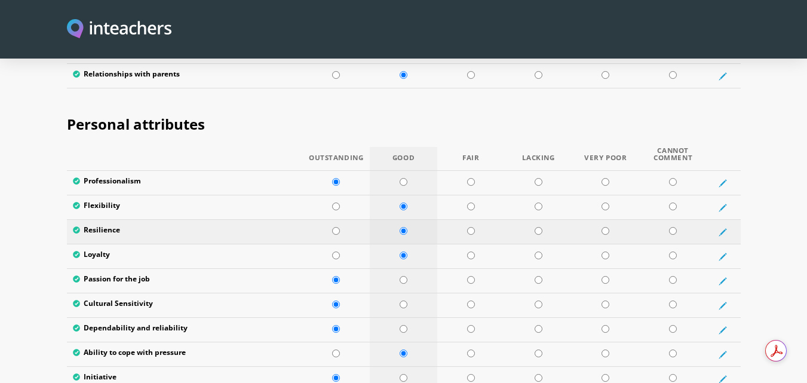
scroll to position [1913, 0]
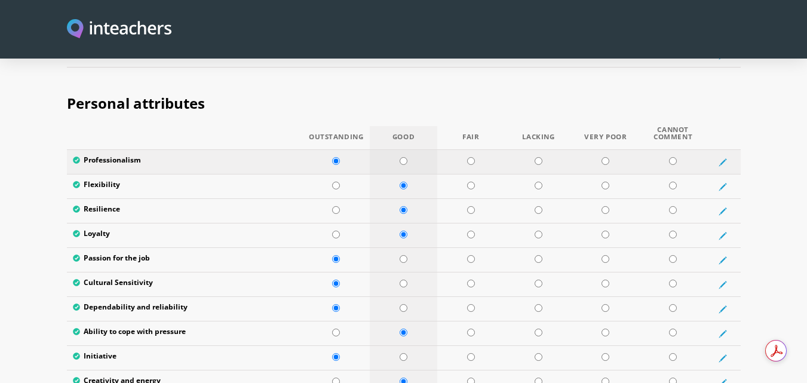
click at [400, 157] on input "radio" at bounding box center [404, 161] width 8 height 8
radio input "true"
click at [342, 150] on td at bounding box center [336, 162] width 68 height 25
radio input "true"
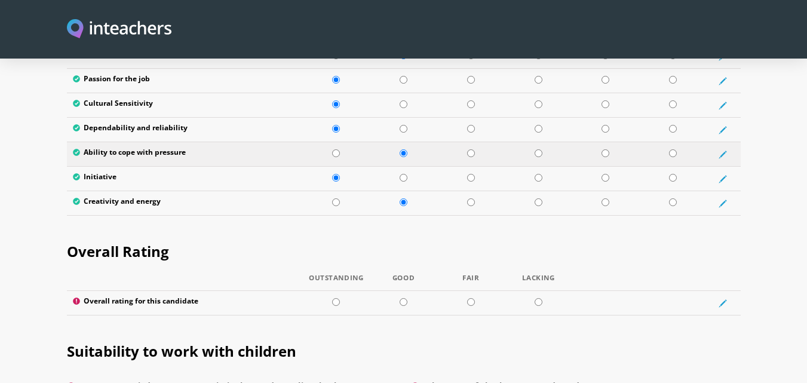
scroll to position [2152, 0]
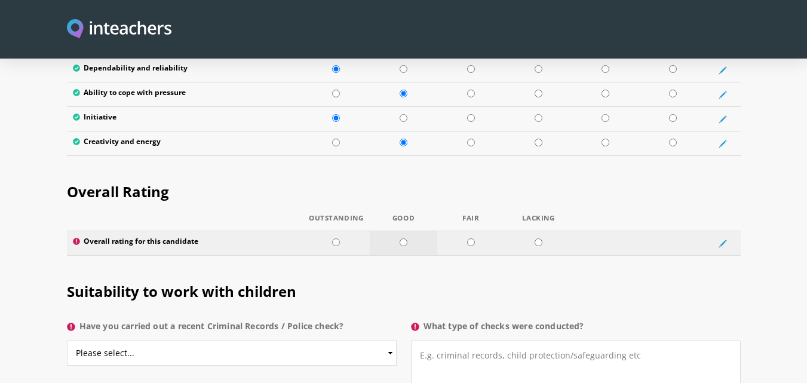
click at [403, 238] on input "radio" at bounding box center [404, 242] width 8 height 8
radio input "true"
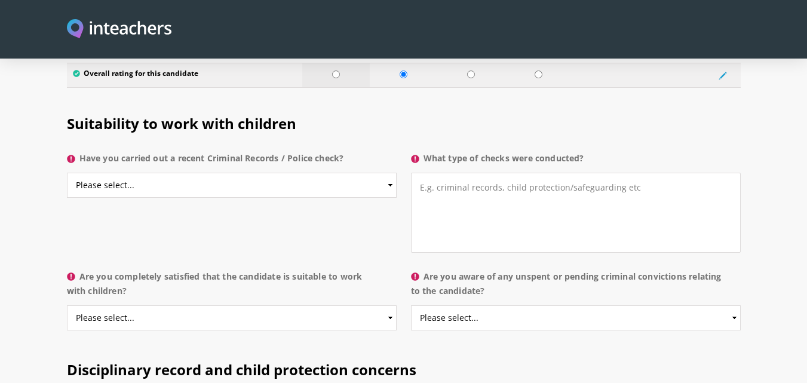
scroll to position [2331, 0]
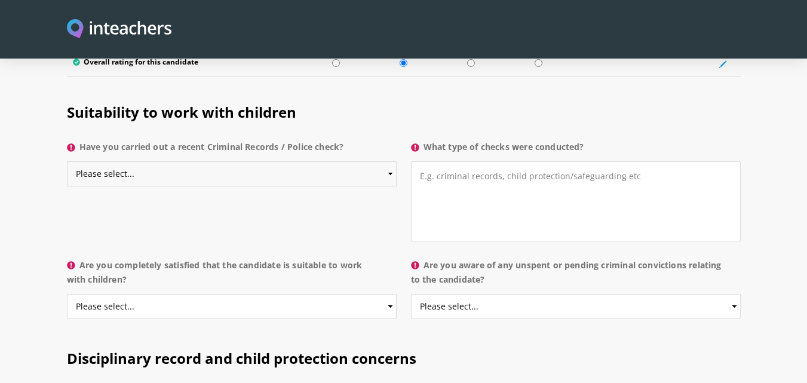
click at [316, 161] on select "Please select... Yes No Do not know" at bounding box center [232, 173] width 330 height 25
select select "No"
click at [67, 161] on select "Please select... Yes No Do not know" at bounding box center [232, 173] width 330 height 25
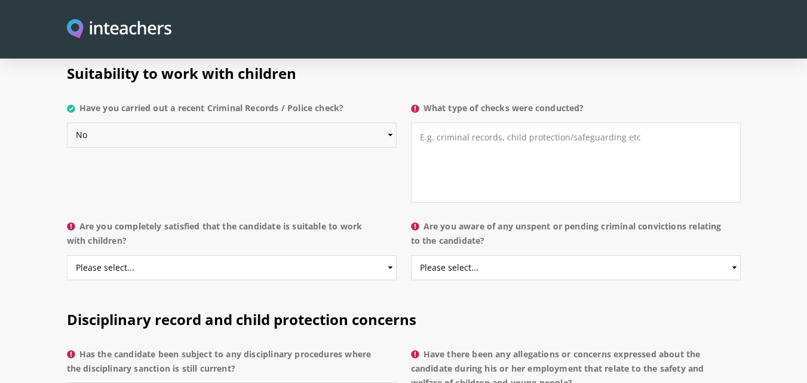
scroll to position [2391, 0]
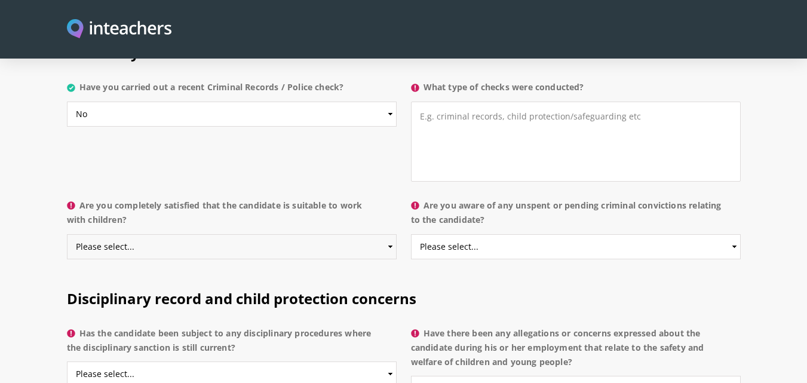
click at [279, 234] on select "Please select... Yes No Do not know" at bounding box center [232, 246] width 330 height 25
select select "Yes"
click at [67, 234] on select "Please select... Yes No Do not know" at bounding box center [232, 246] width 330 height 25
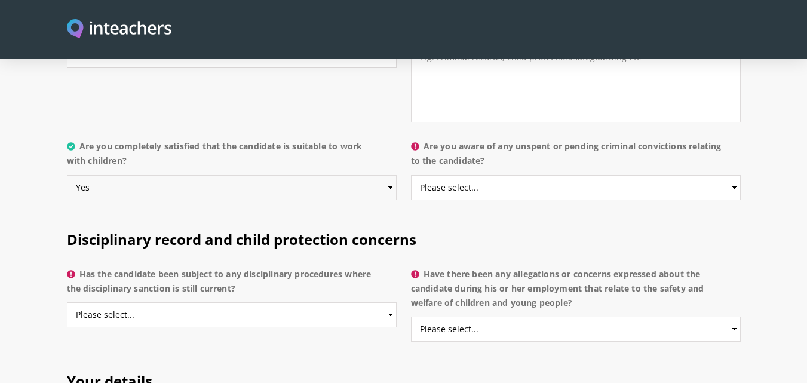
scroll to position [2450, 0]
click at [528, 175] on select "Please select... Yes No Do not know" at bounding box center [576, 187] width 330 height 25
select select "No"
click at [411, 175] on select "Please select... Yes No Do not know" at bounding box center [576, 187] width 330 height 25
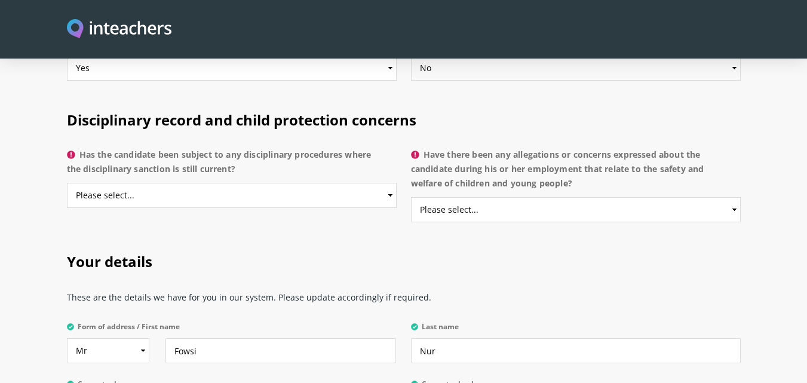
scroll to position [2570, 0]
click at [238, 182] on select "Please select... Yes No Do not know" at bounding box center [232, 194] width 330 height 25
select select "No"
click at [67, 182] on select "Please select... Yes No Do not know" at bounding box center [232, 194] width 330 height 25
click at [448, 197] on select "Please select... Yes No Do not know" at bounding box center [576, 209] width 330 height 25
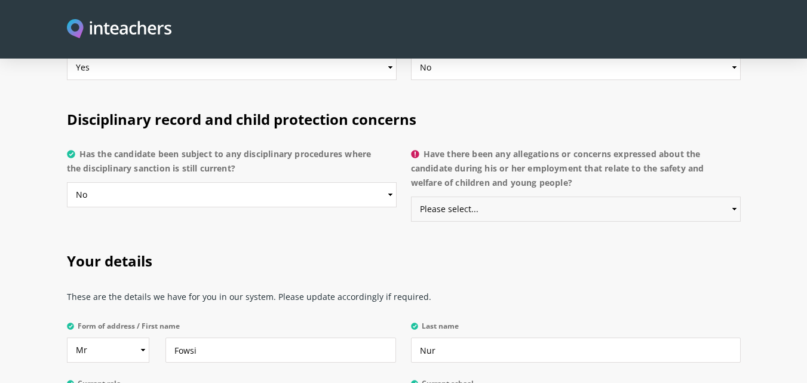
select select "No"
click at [411, 197] on select "Please select... Yes No Do not know" at bounding box center [576, 209] width 330 height 25
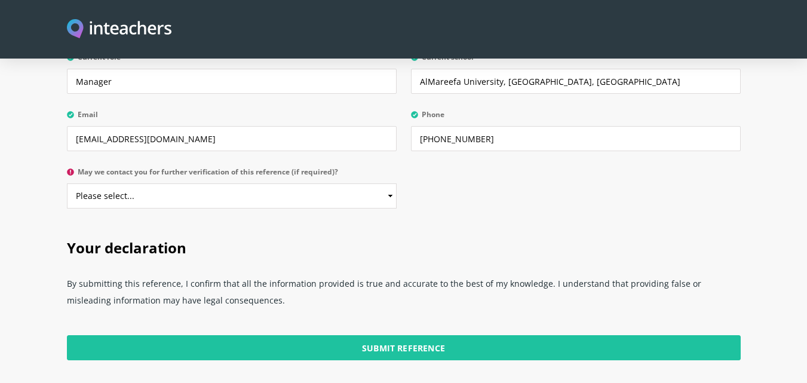
scroll to position [2869, 0]
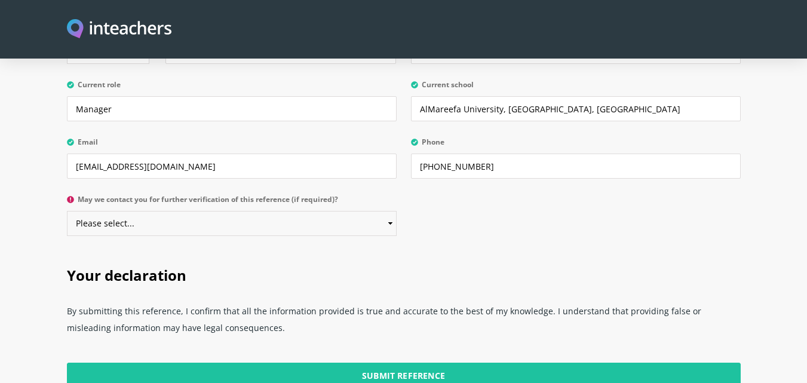
click at [196, 211] on select "Please select... Yes No" at bounding box center [232, 223] width 330 height 25
select select "Yes"
click at [67, 211] on select "Please select... Yes No" at bounding box center [232, 223] width 330 height 25
click at [189, 248] on h2 "Your declaration" at bounding box center [404, 273] width 674 height 50
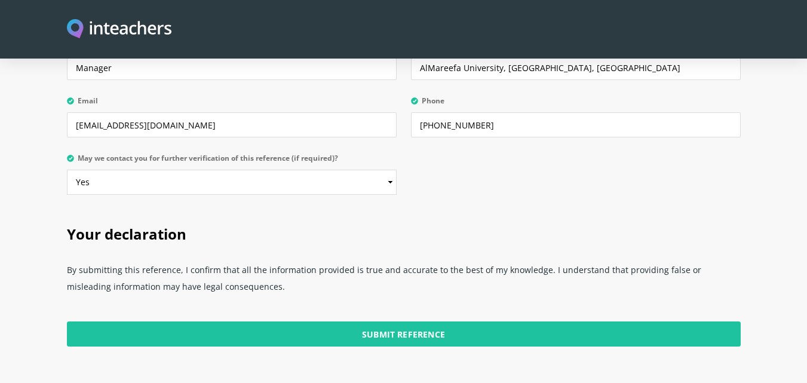
scroll to position [2929, 0]
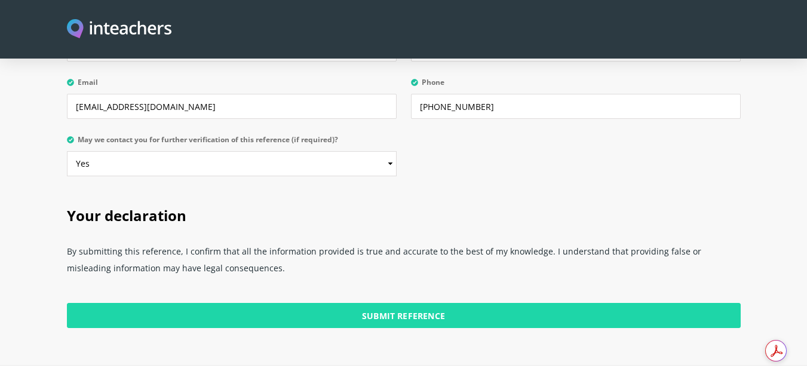
click at [317, 303] on input "Submit Reference" at bounding box center [404, 315] width 674 height 25
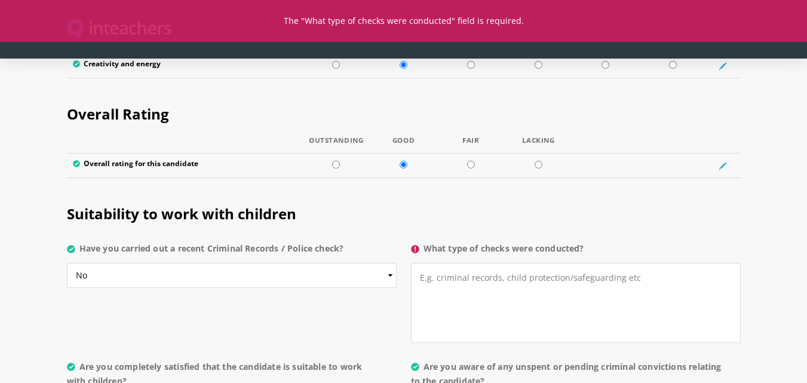
scroll to position [2211, 0]
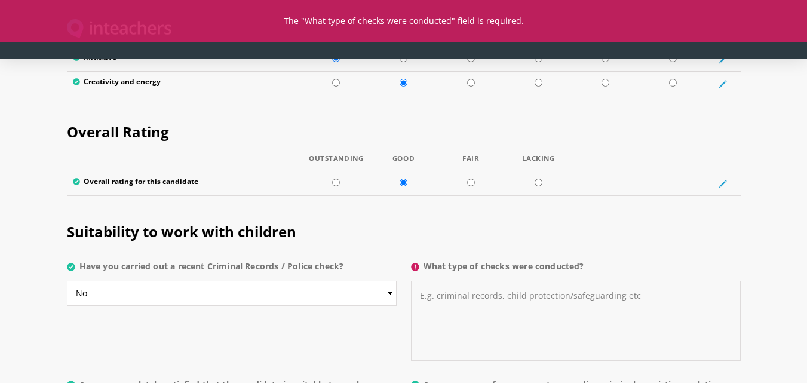
click at [470, 281] on textarea "What type of checks were conducted?" at bounding box center [576, 321] width 330 height 80
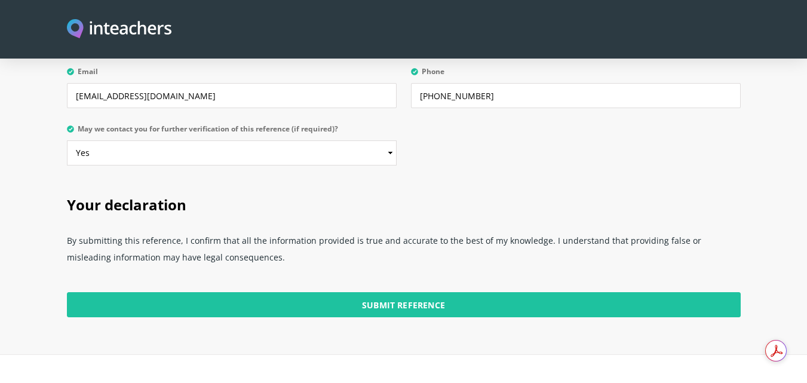
scroll to position [3048, 0]
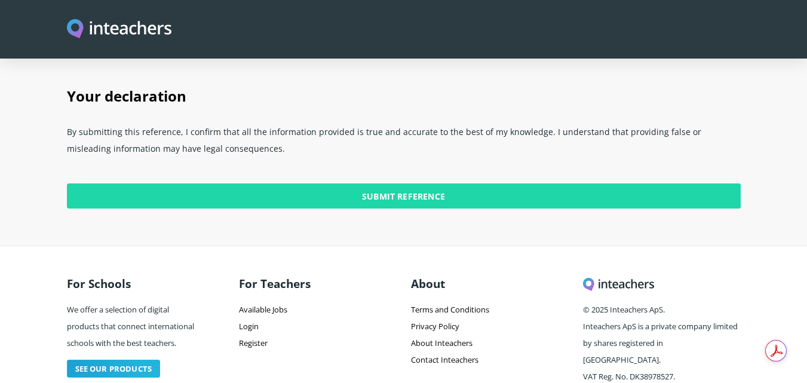
type textarea "N/A"
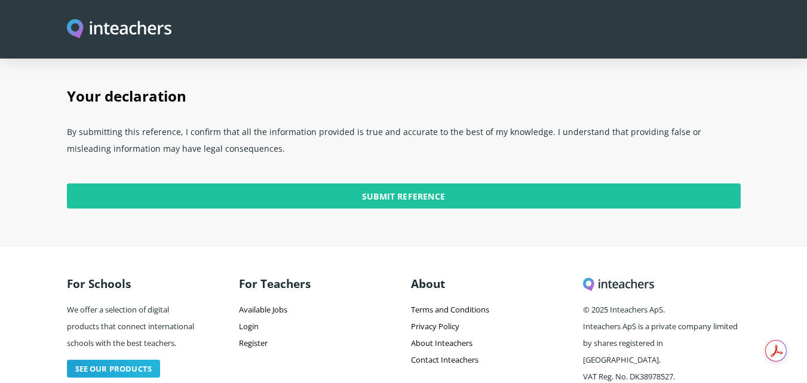
click at [442, 183] on input "Submit Reference" at bounding box center [404, 195] width 674 height 25
